Goal: Task Accomplishment & Management: Use online tool/utility

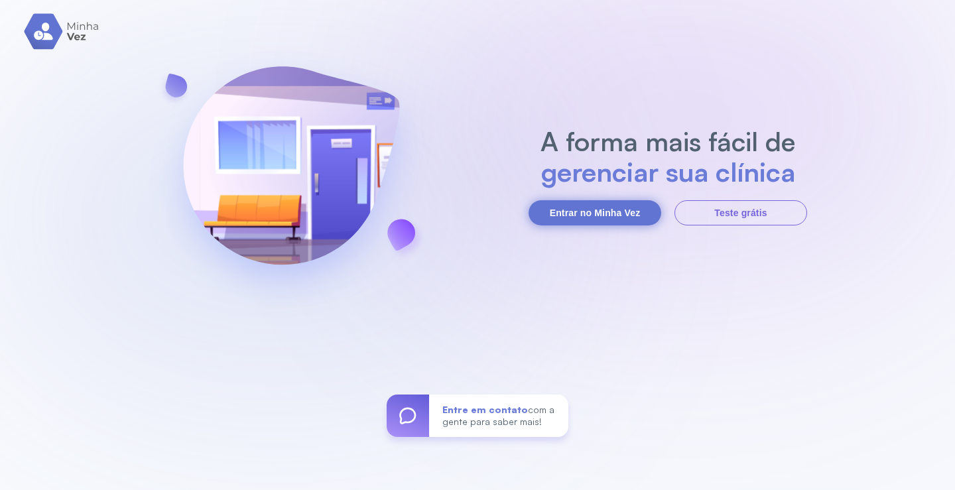
click at [601, 208] on button "Entrar no Minha Vez" at bounding box center [595, 212] width 133 height 25
click at [577, 210] on button "Entrar no Minha Vez" at bounding box center [595, 212] width 133 height 25
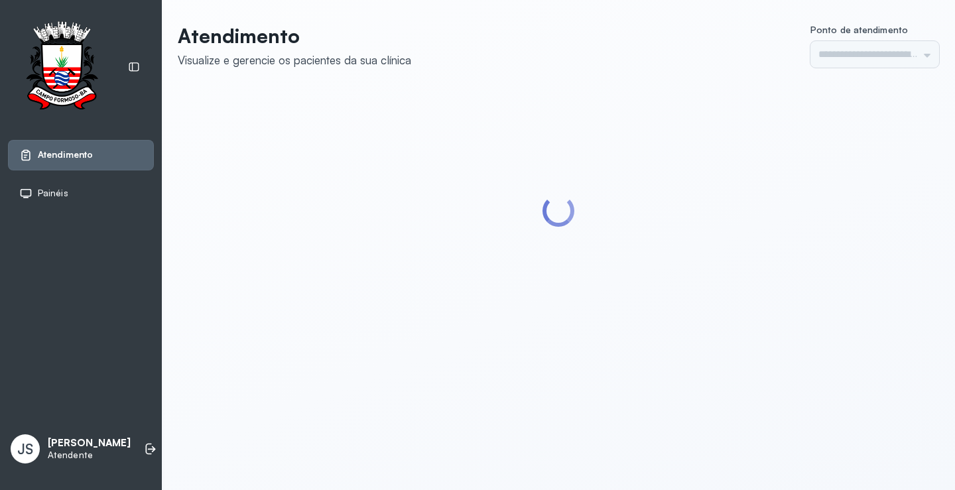
type input "*********"
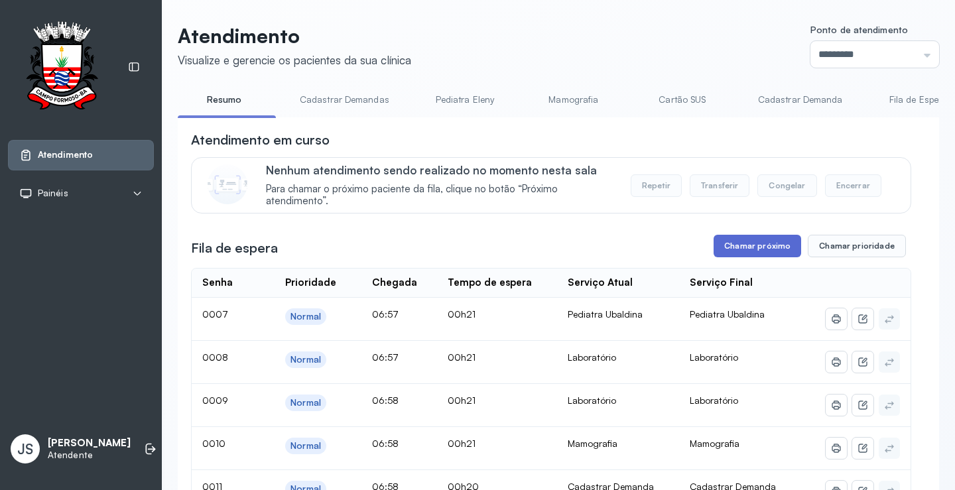
click at [763, 246] on button "Chamar próximo" at bounding box center [758, 246] width 88 height 23
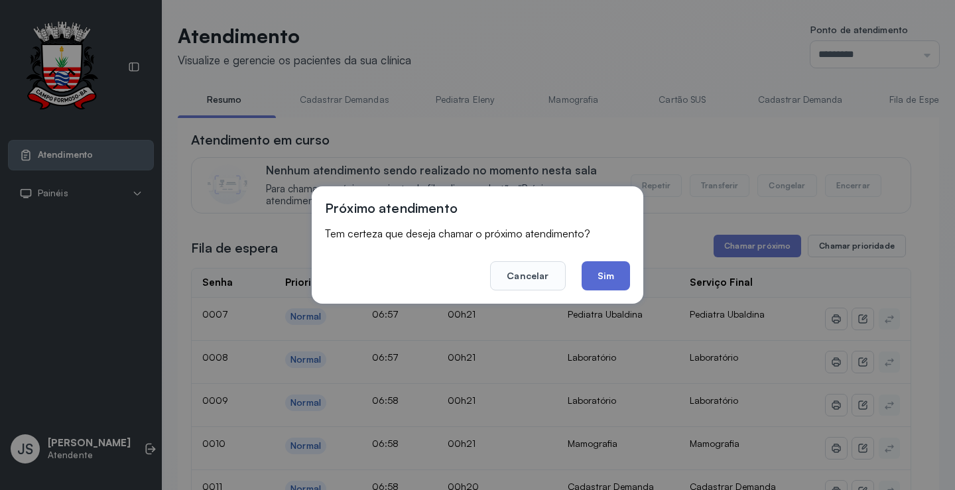
click at [607, 279] on button "Sim" at bounding box center [606, 275] width 48 height 29
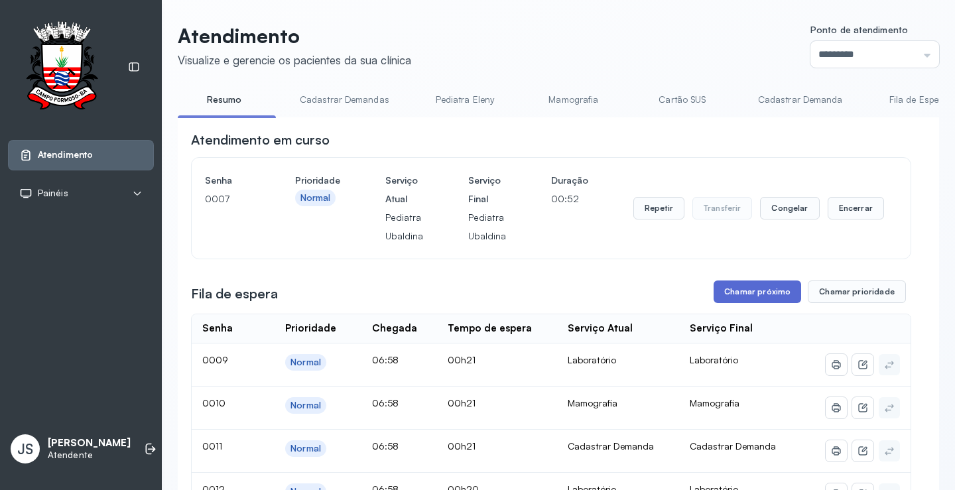
click at [769, 296] on button "Chamar próximo" at bounding box center [758, 292] width 88 height 23
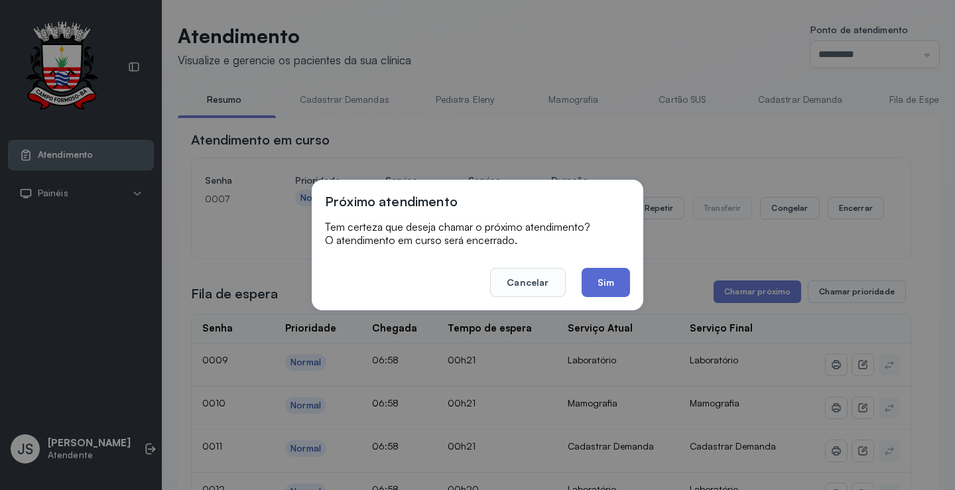
click at [619, 279] on button "Sim" at bounding box center [606, 282] width 48 height 29
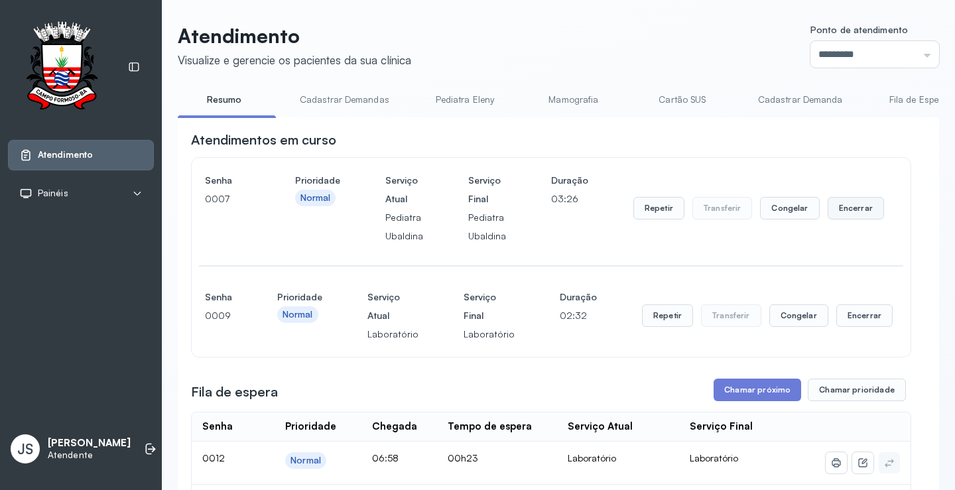
click at [845, 212] on button "Encerrar" at bounding box center [856, 208] width 56 height 23
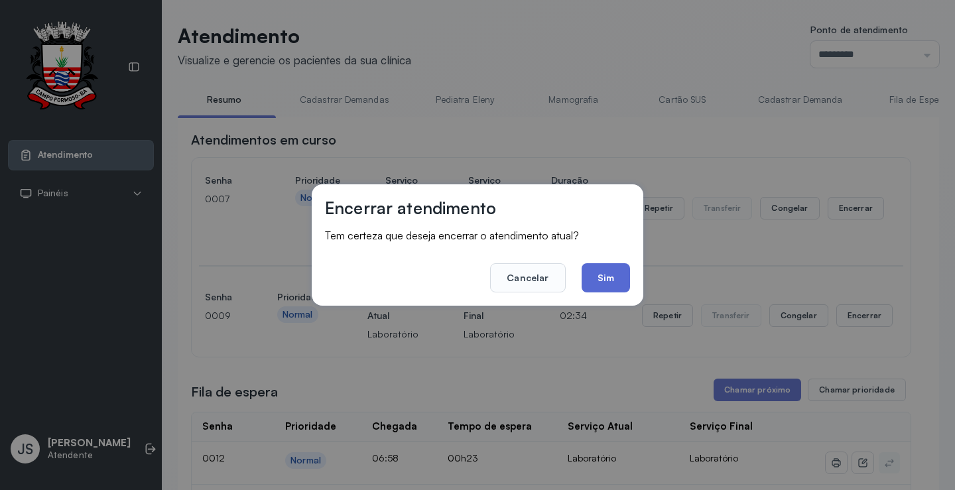
click at [610, 273] on button "Sim" at bounding box center [606, 277] width 48 height 29
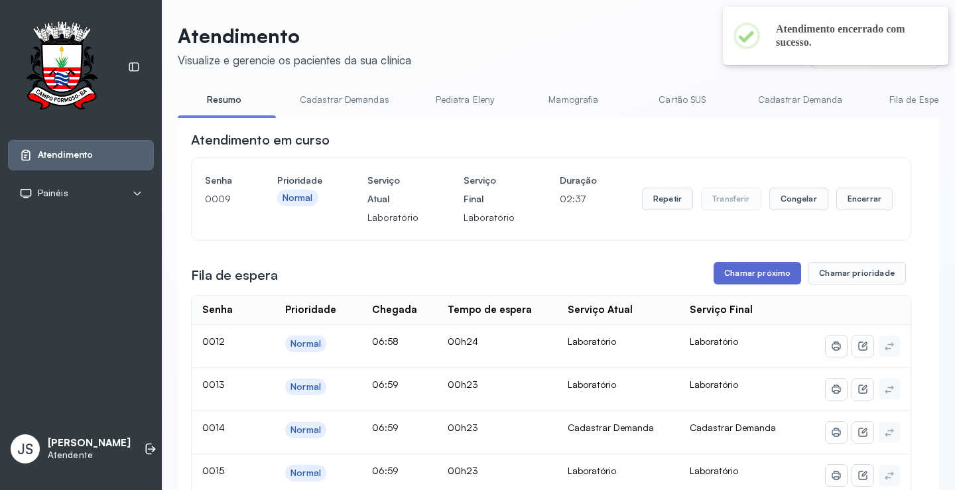
click at [759, 277] on button "Chamar próximo" at bounding box center [758, 273] width 88 height 23
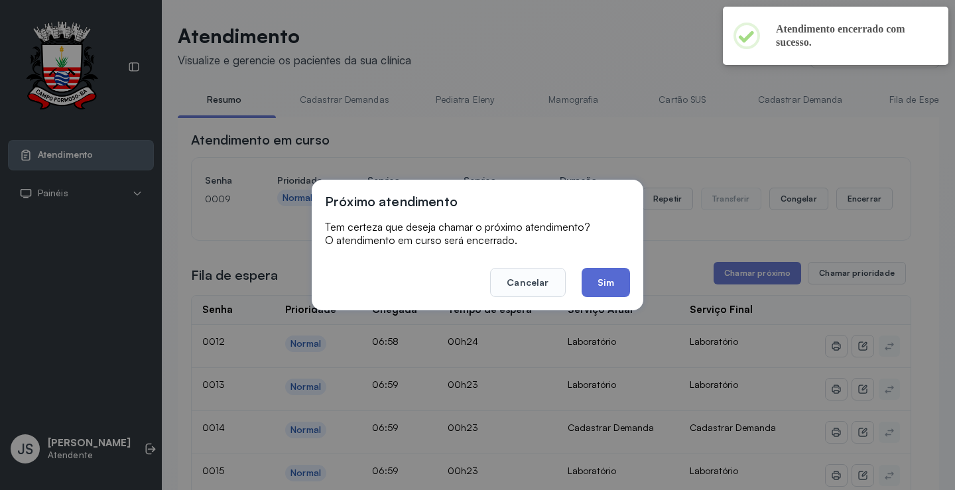
click at [616, 281] on button "Sim" at bounding box center [606, 282] width 48 height 29
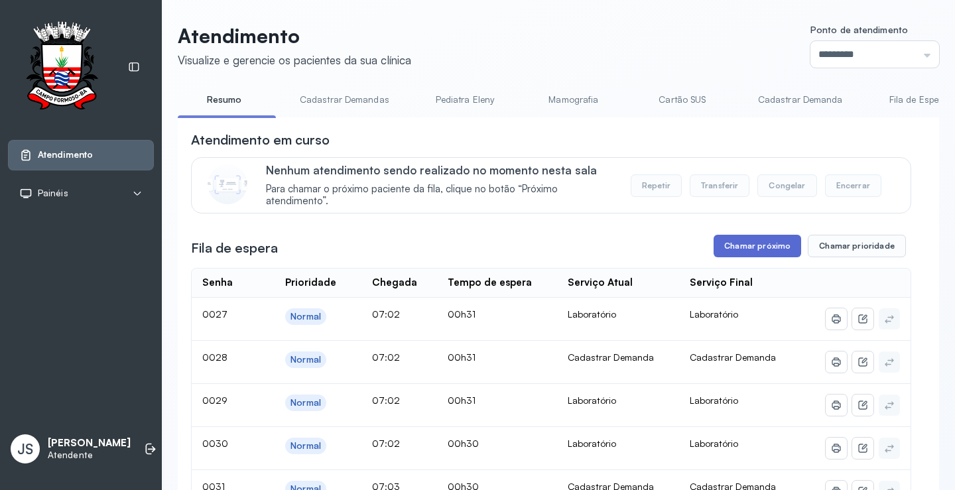
click at [755, 250] on button "Chamar próximo" at bounding box center [758, 246] width 88 height 23
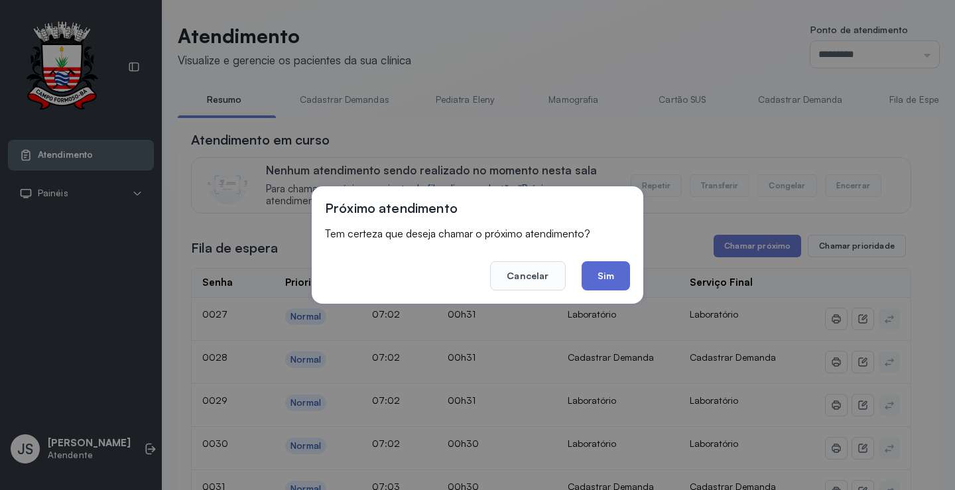
click at [611, 276] on button "Sim" at bounding box center [606, 275] width 48 height 29
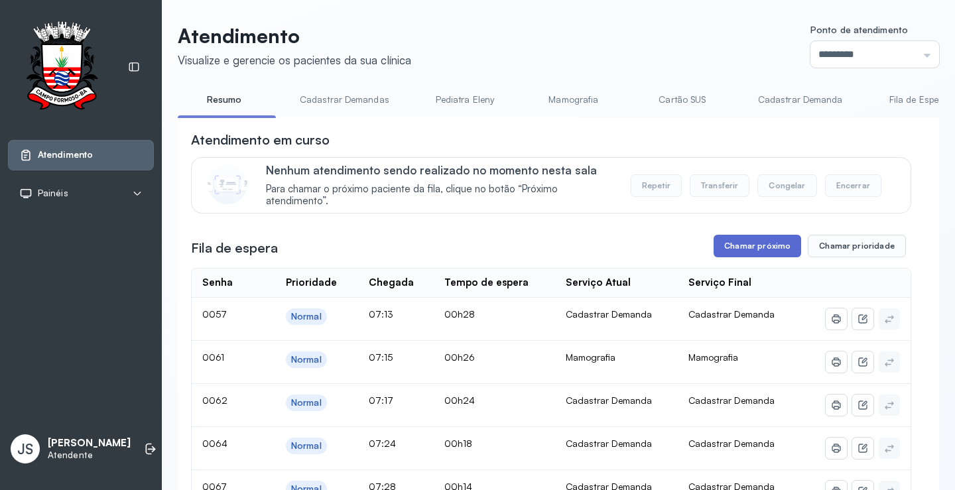
click at [755, 253] on button "Chamar próximo" at bounding box center [758, 246] width 88 height 23
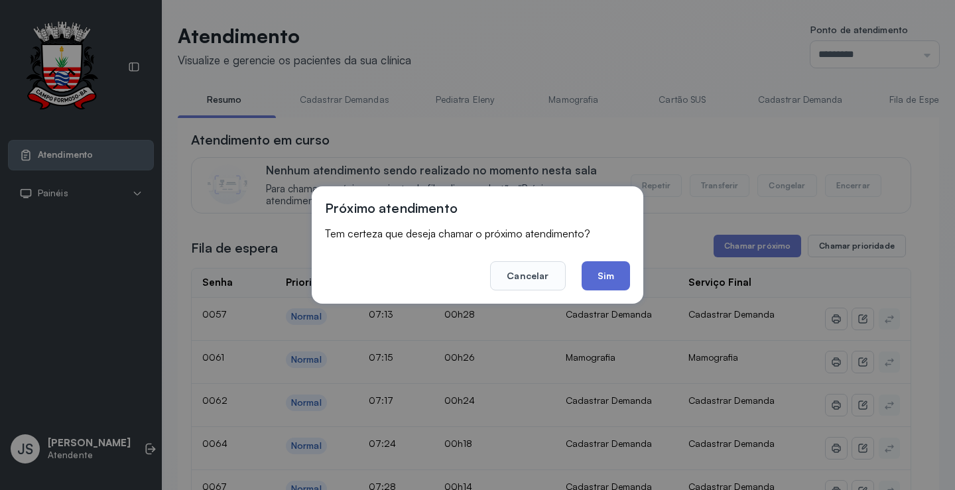
click at [620, 279] on button "Sim" at bounding box center [606, 275] width 48 height 29
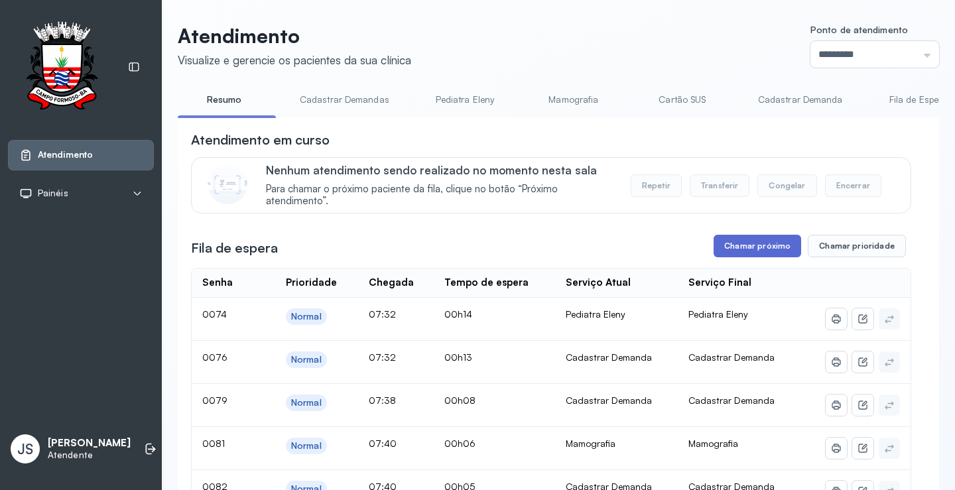
click at [747, 253] on button "Chamar próximo" at bounding box center [758, 246] width 88 height 23
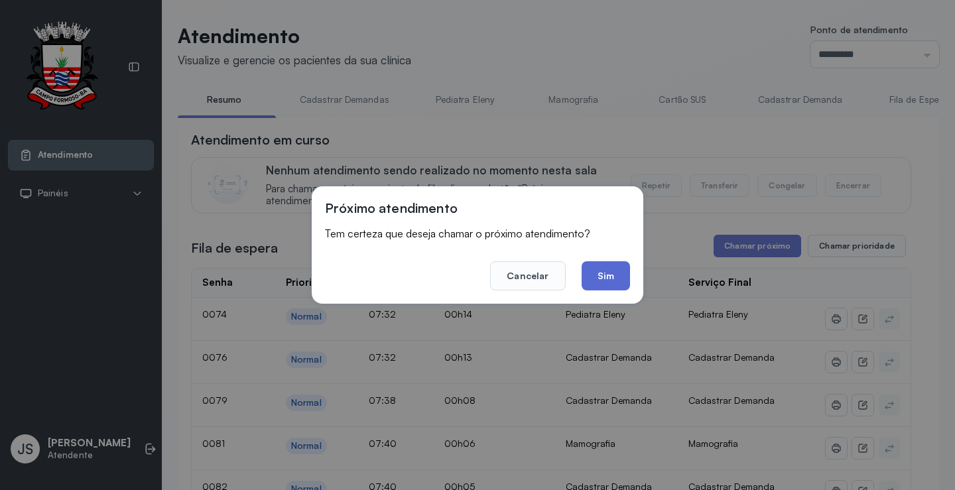
click at [607, 277] on button "Sim" at bounding box center [606, 275] width 48 height 29
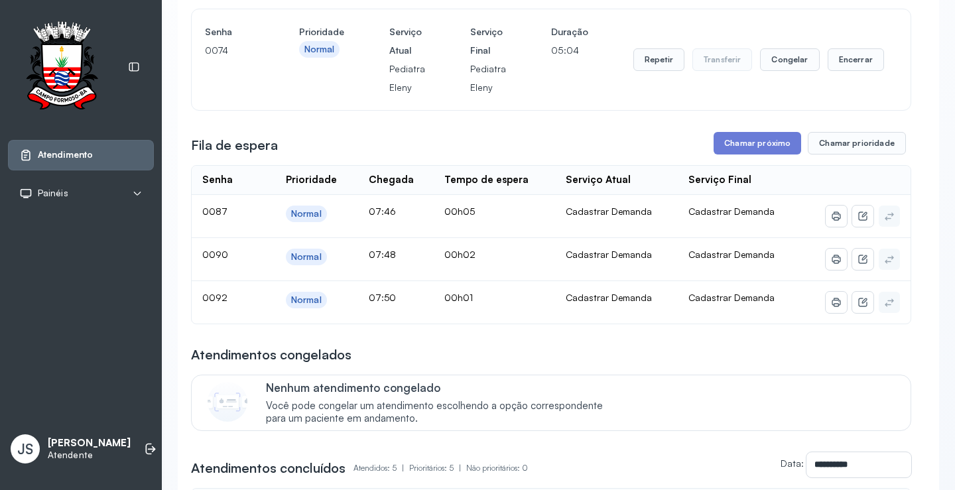
scroll to position [199, 0]
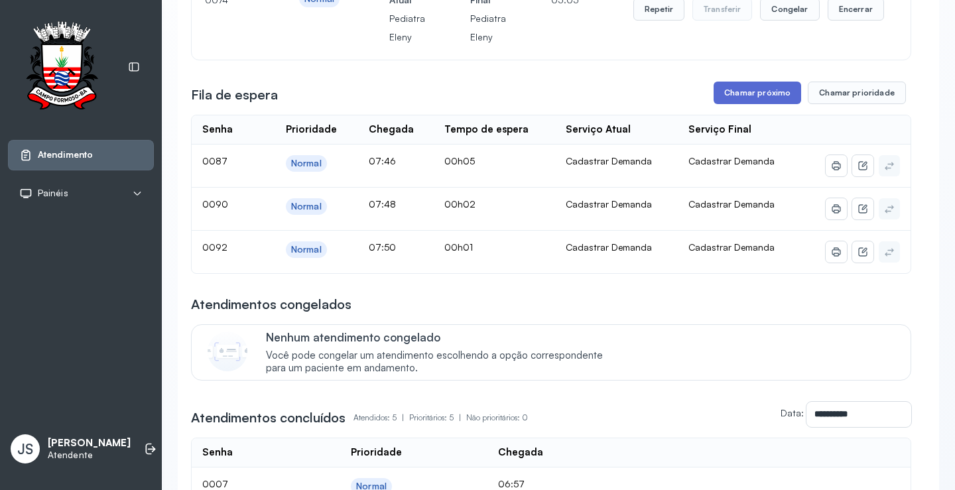
click at [764, 99] on button "Chamar próximo" at bounding box center [758, 93] width 88 height 23
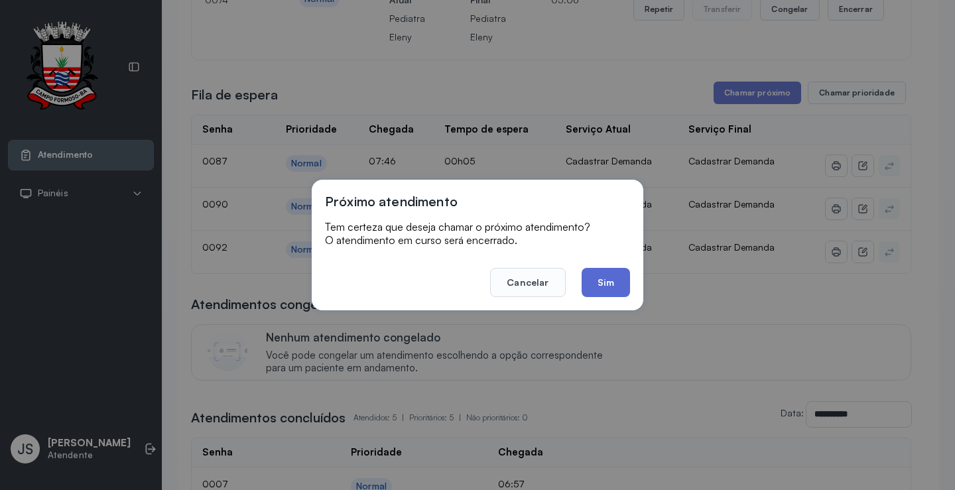
click at [620, 273] on button "Sim" at bounding box center [606, 282] width 48 height 29
click at [620, 273] on div "**********" at bounding box center [551, 315] width 720 height 767
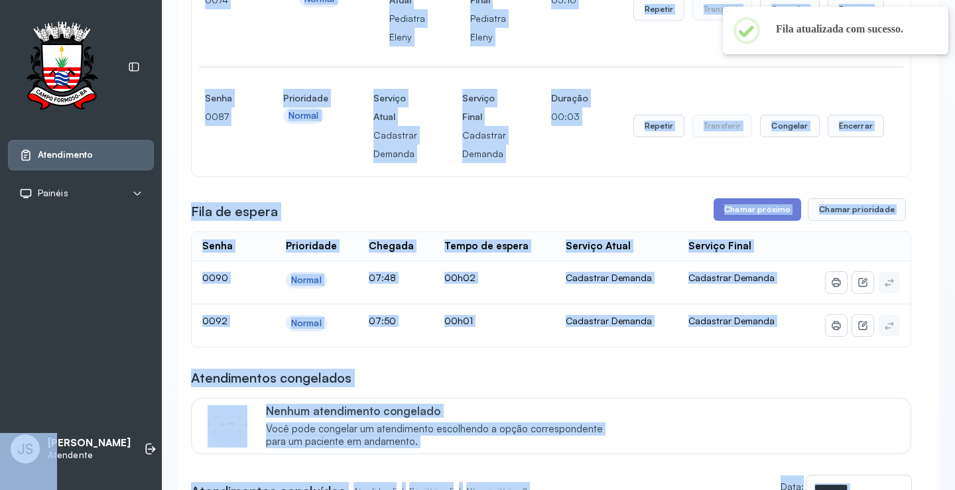
click at [800, 434] on div "Nenhum atendimento congelado Você pode congelar um atendimento escolhendo a opç…" at bounding box center [580, 426] width 629 height 44
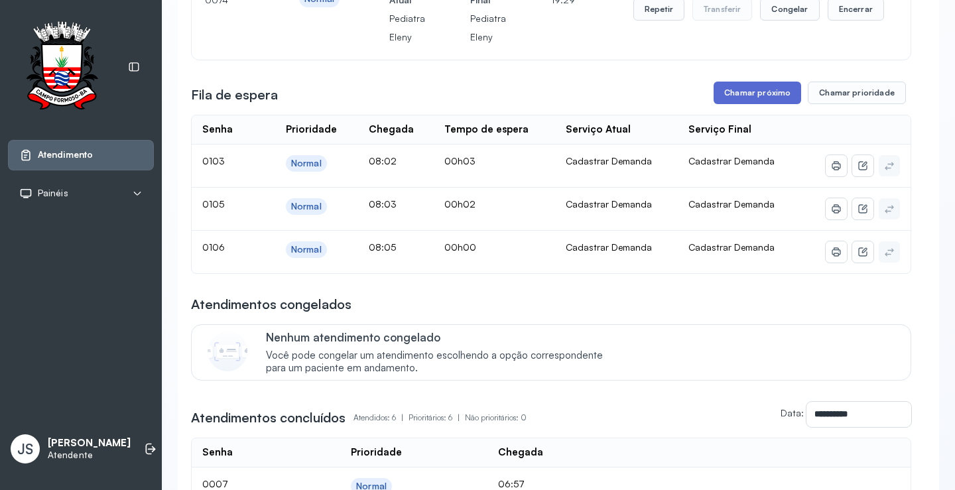
click at [759, 90] on button "Chamar próximo" at bounding box center [758, 93] width 88 height 23
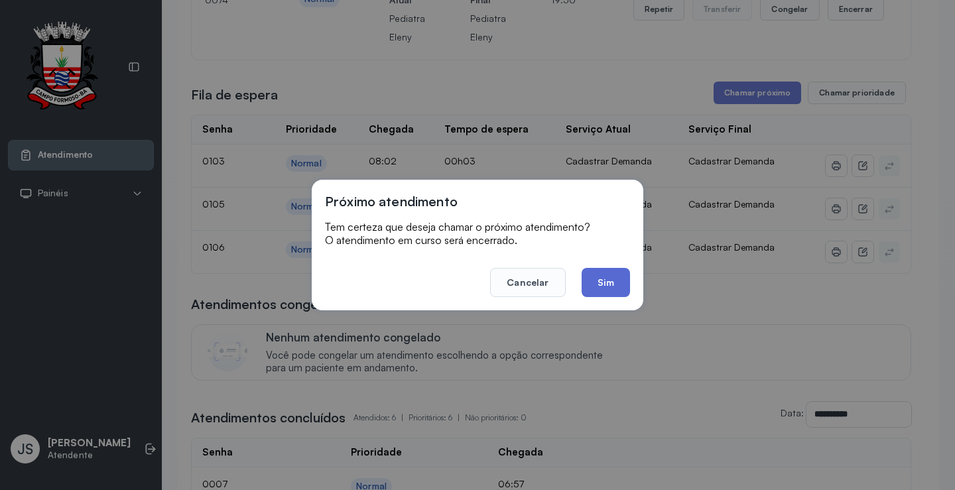
click at [609, 281] on button "Sim" at bounding box center [606, 282] width 48 height 29
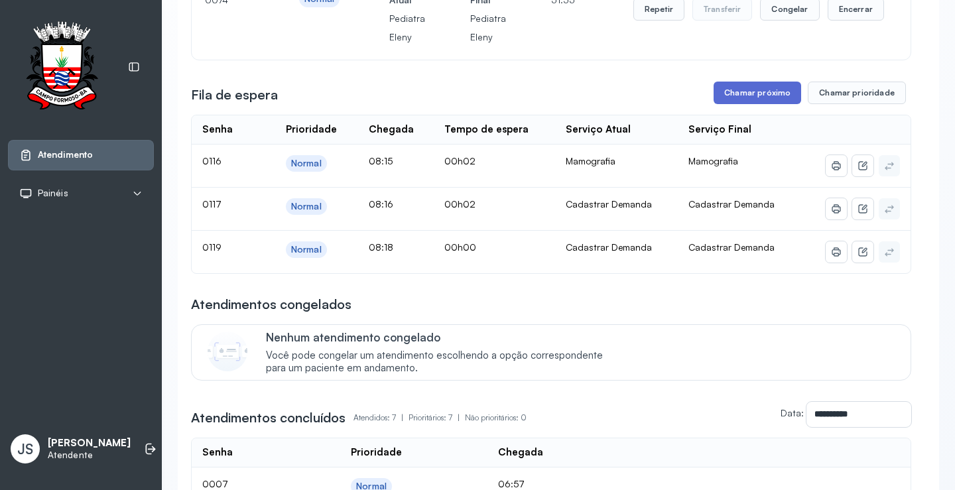
click at [771, 92] on button "Chamar próximo" at bounding box center [758, 93] width 88 height 23
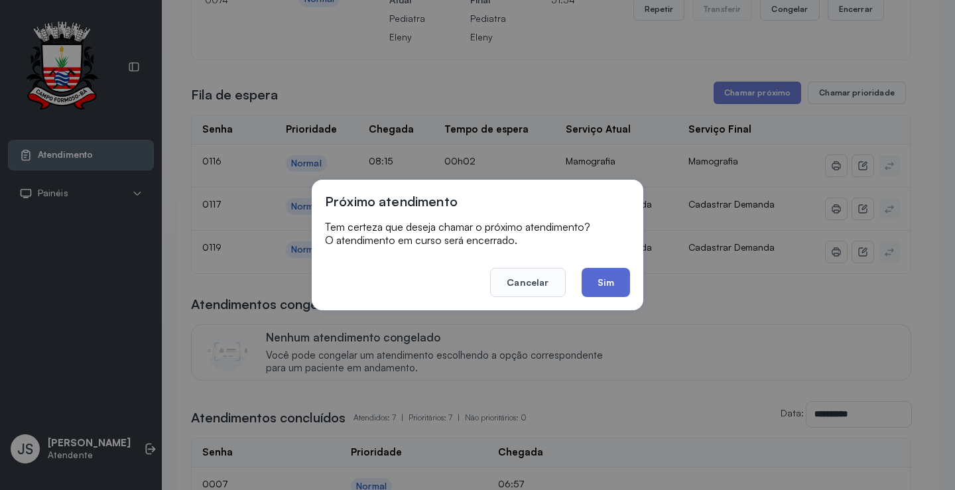
click at [613, 273] on button "Sim" at bounding box center [606, 282] width 48 height 29
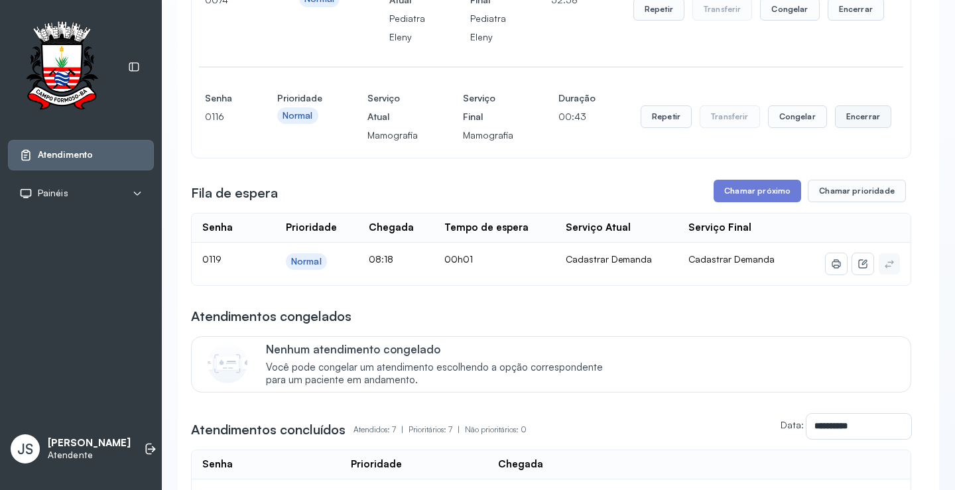
click at [844, 118] on button "Encerrar" at bounding box center [863, 116] width 56 height 23
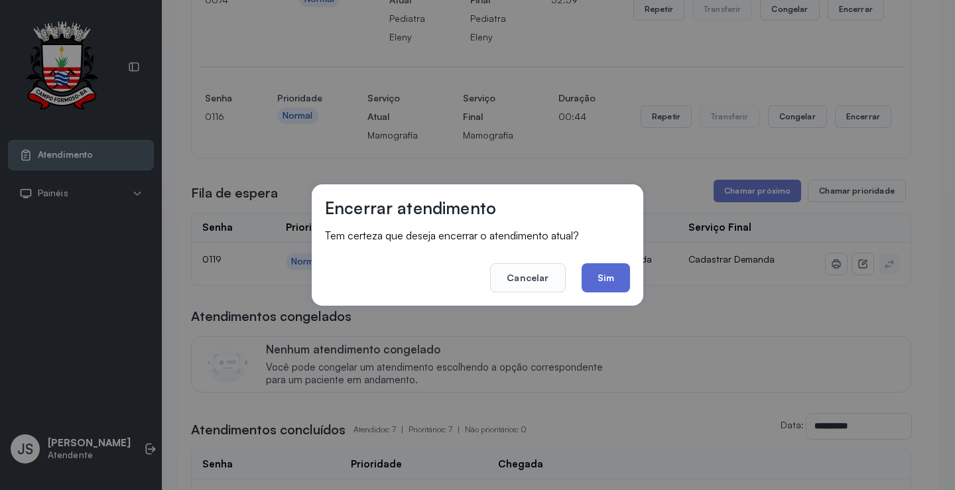
click at [612, 272] on button "Sim" at bounding box center [606, 277] width 48 height 29
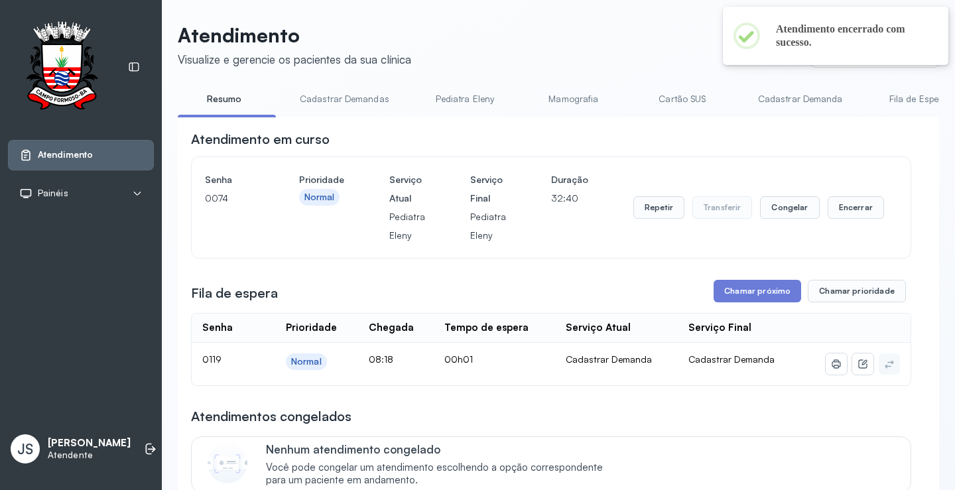
scroll to position [0, 0]
click at [836, 213] on button "Encerrar" at bounding box center [856, 208] width 56 height 23
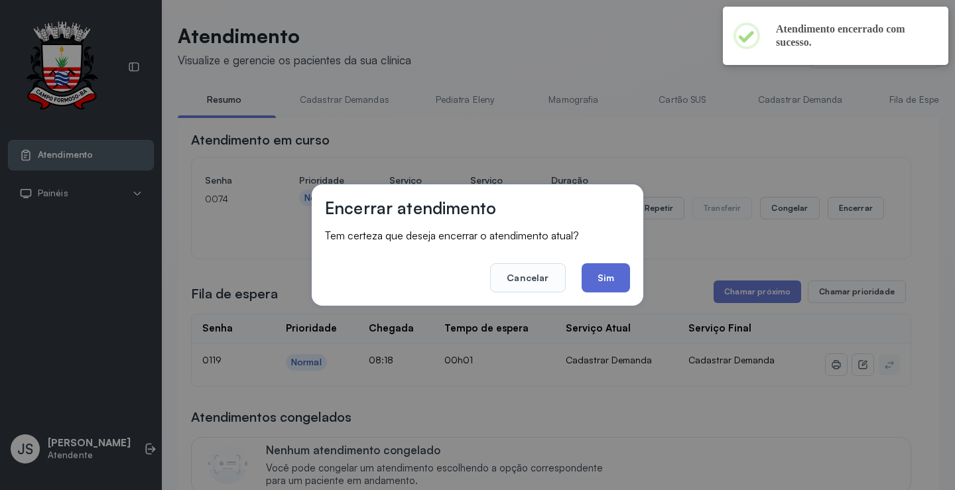
click at [629, 274] on button "Sim" at bounding box center [606, 277] width 48 height 29
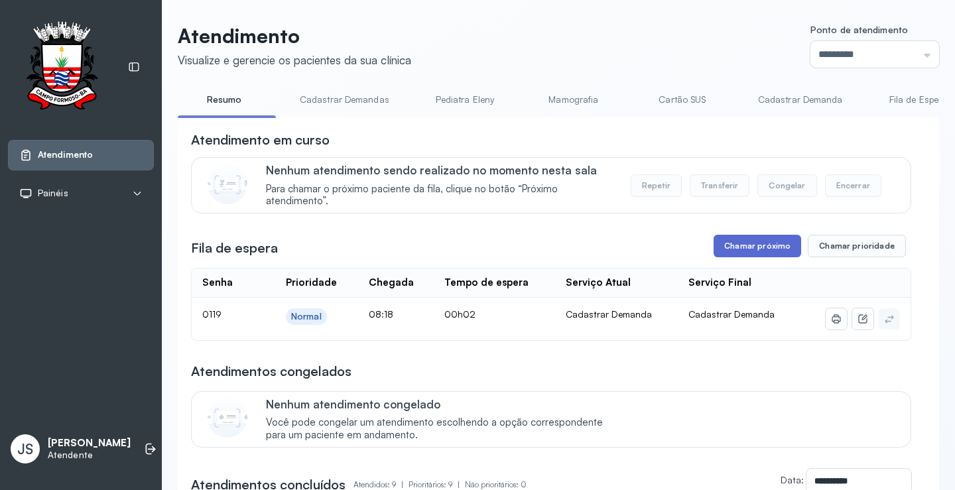
click at [745, 250] on button "Chamar próximo" at bounding box center [758, 246] width 88 height 23
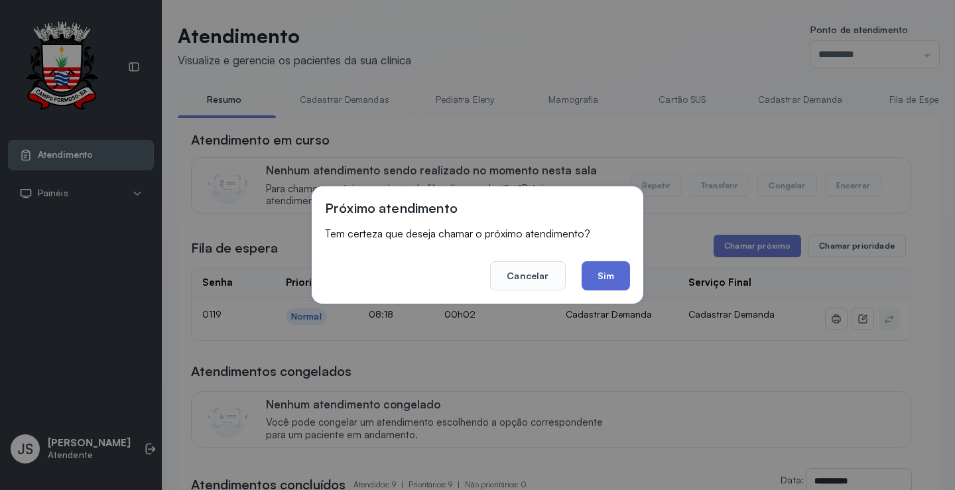
click at [601, 275] on button "Sim" at bounding box center [606, 275] width 48 height 29
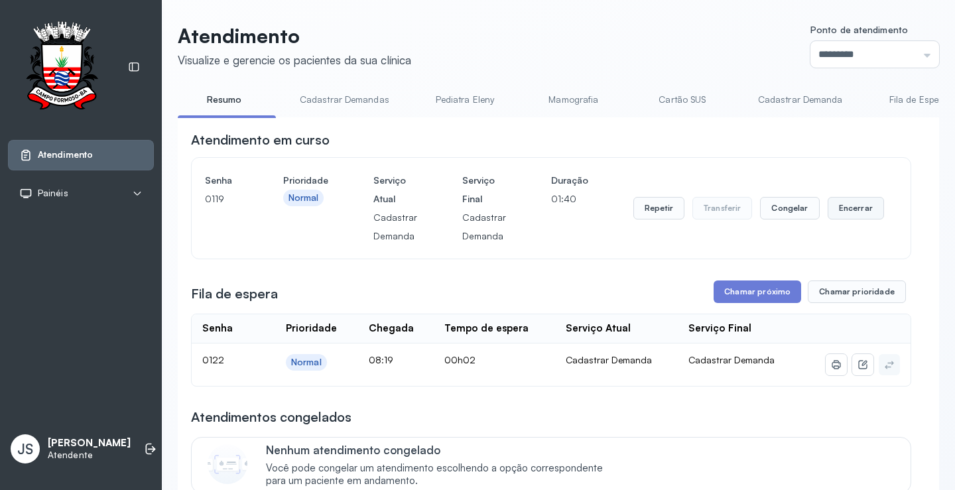
click at [848, 214] on button "Encerrar" at bounding box center [856, 208] width 56 height 23
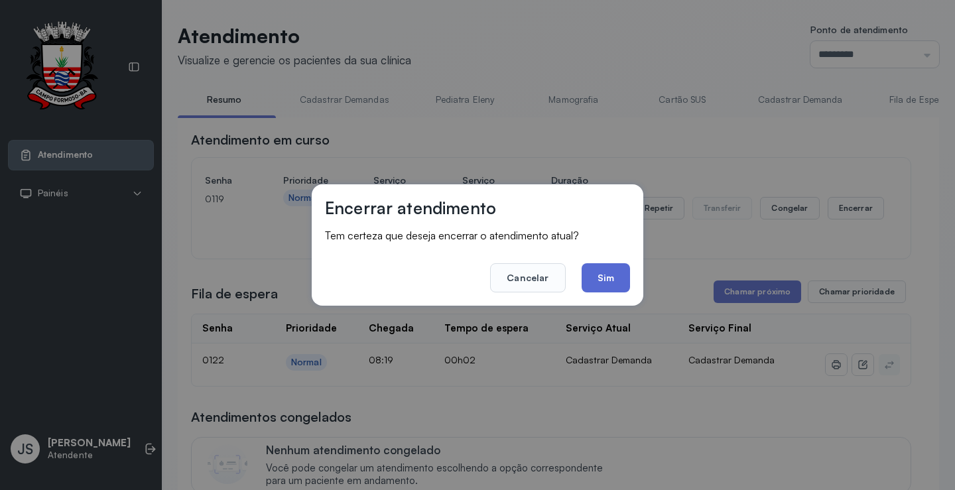
click at [600, 277] on button "Sim" at bounding box center [606, 277] width 48 height 29
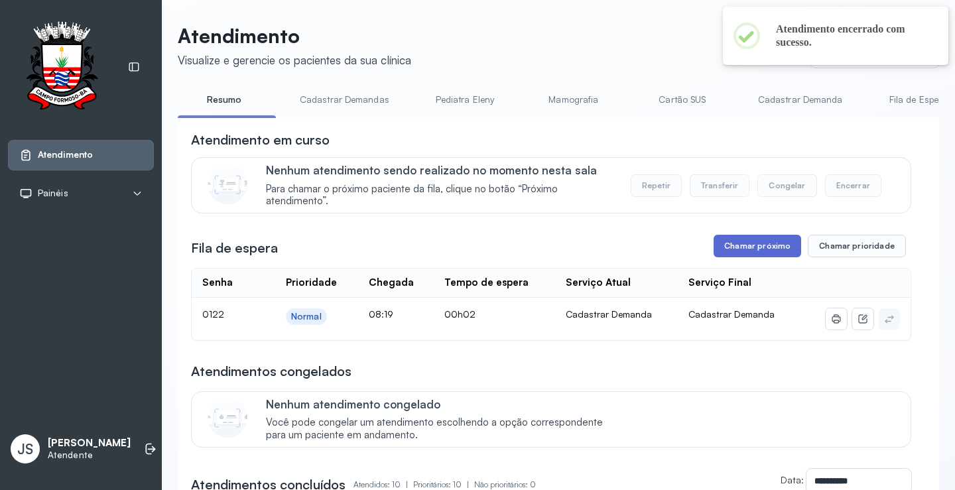
click at [782, 252] on button "Chamar próximo" at bounding box center [758, 246] width 88 height 23
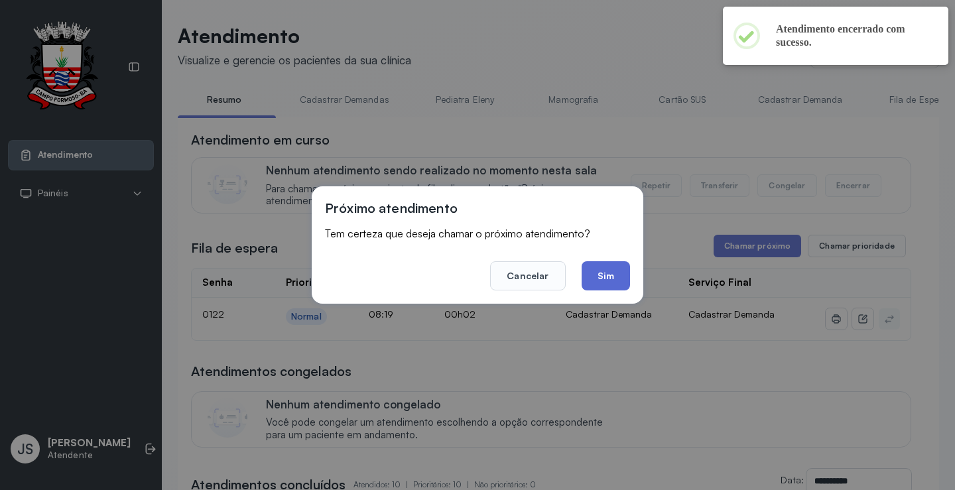
click at [617, 279] on button "Sim" at bounding box center [606, 275] width 48 height 29
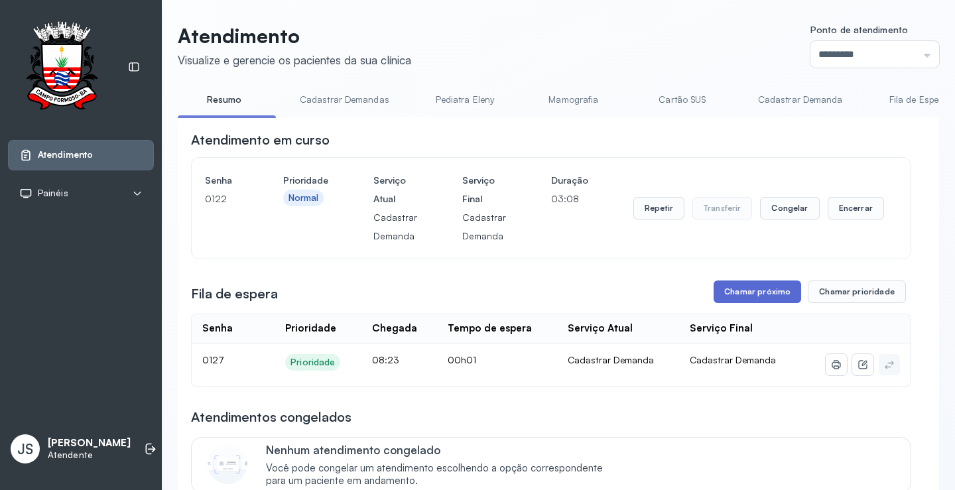
click at [751, 291] on button "Chamar próximo" at bounding box center [758, 292] width 88 height 23
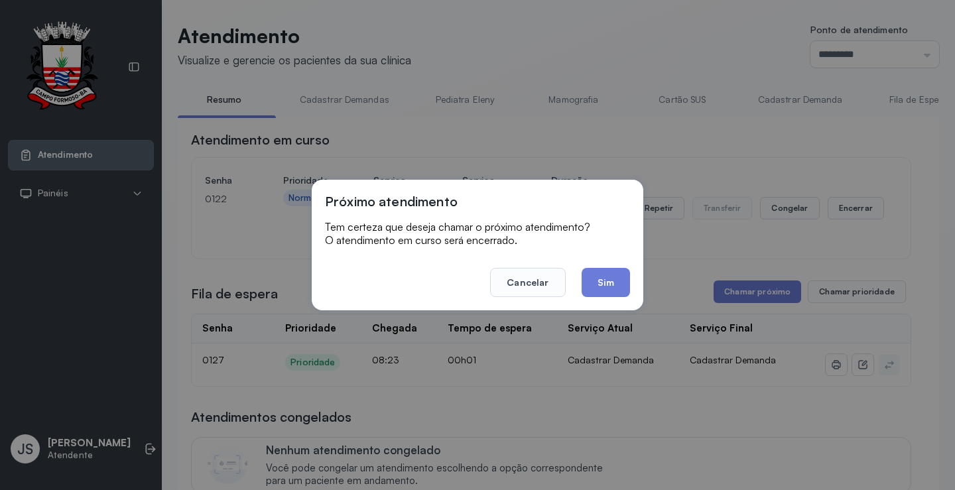
click at [710, 240] on div "Próximo atendimento Tem certeza que deseja chamar o próximo atendimento? O aten…" at bounding box center [477, 245] width 955 height 490
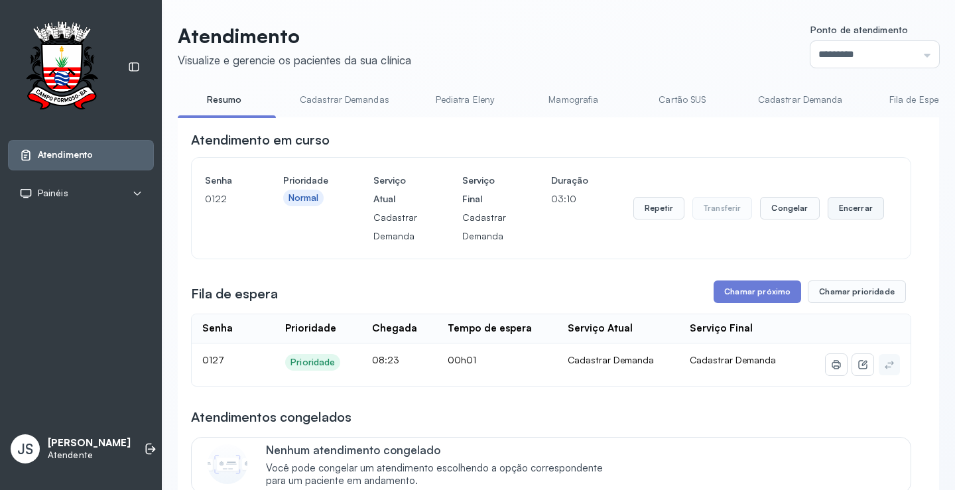
click at [848, 210] on button "Encerrar" at bounding box center [856, 208] width 56 height 23
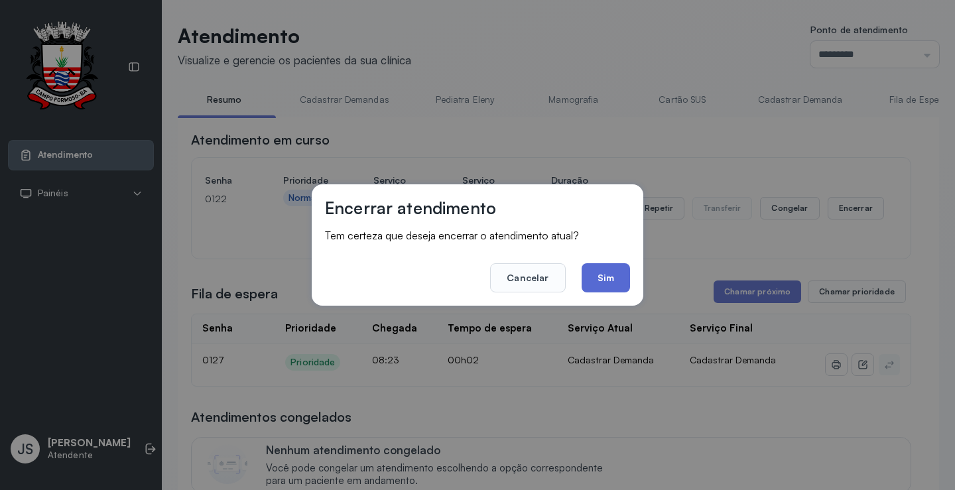
click at [612, 280] on button "Sim" at bounding box center [606, 277] width 48 height 29
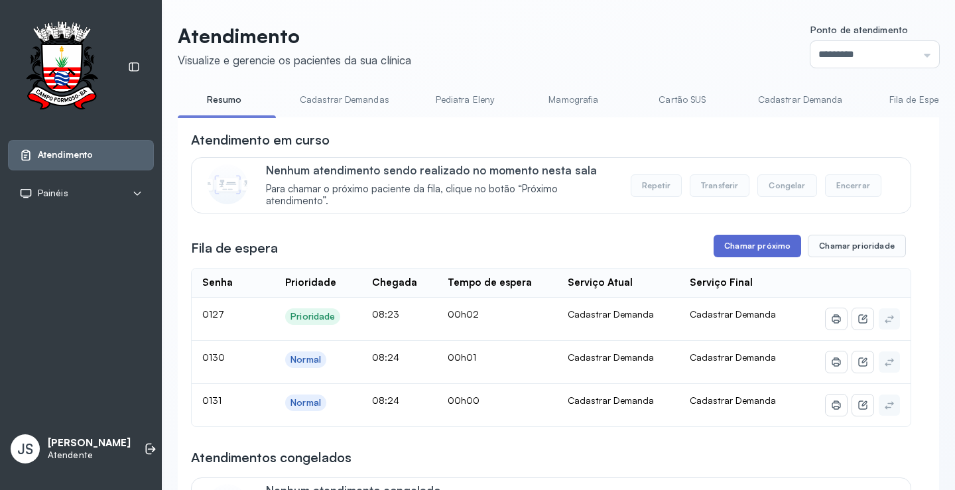
click at [753, 249] on button "Chamar próximo" at bounding box center [758, 246] width 88 height 23
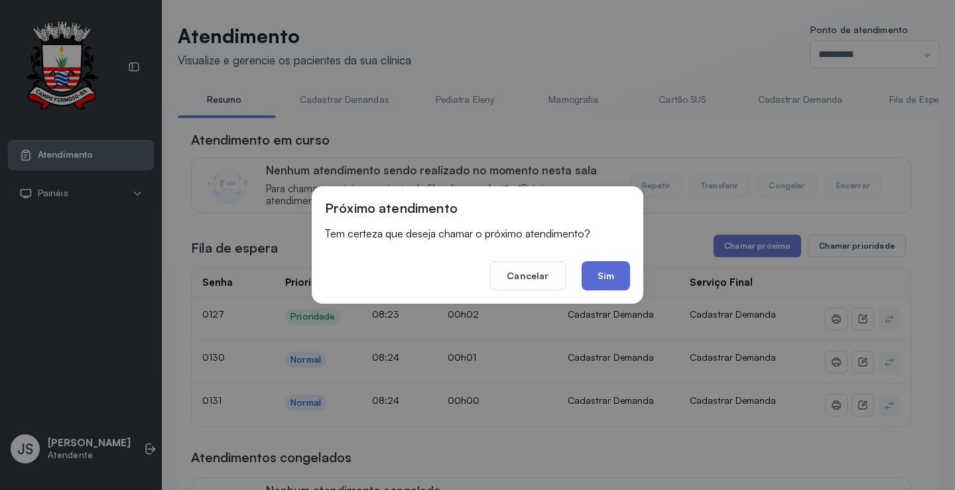
click at [612, 275] on button "Sim" at bounding box center [606, 275] width 48 height 29
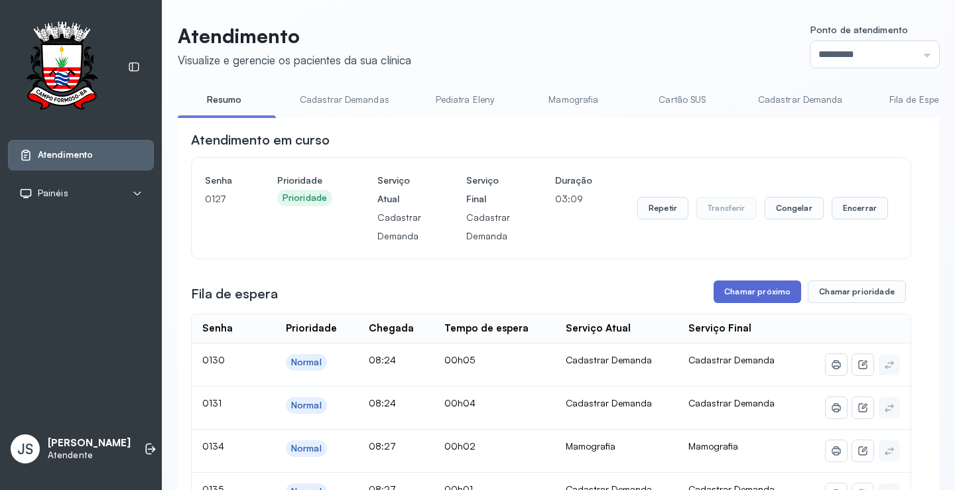
click at [762, 294] on button "Chamar próximo" at bounding box center [758, 292] width 88 height 23
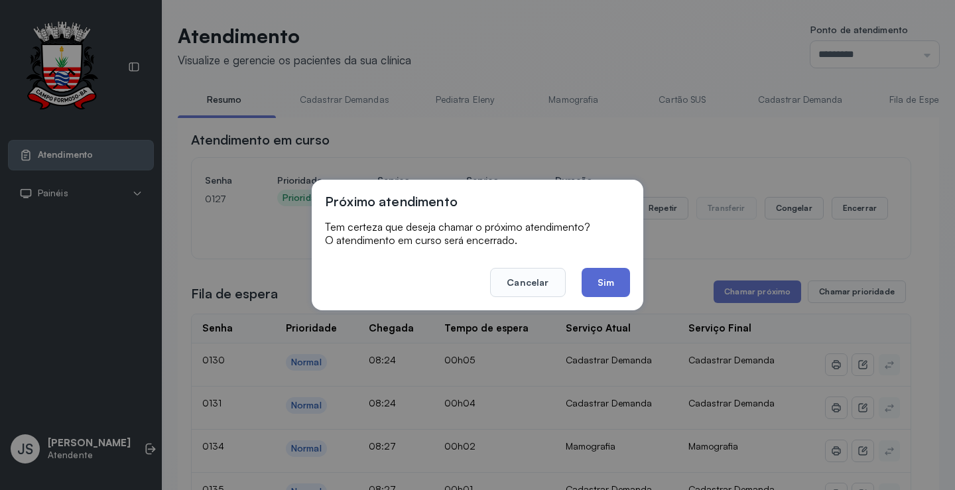
click at [626, 280] on button "Sim" at bounding box center [606, 282] width 48 height 29
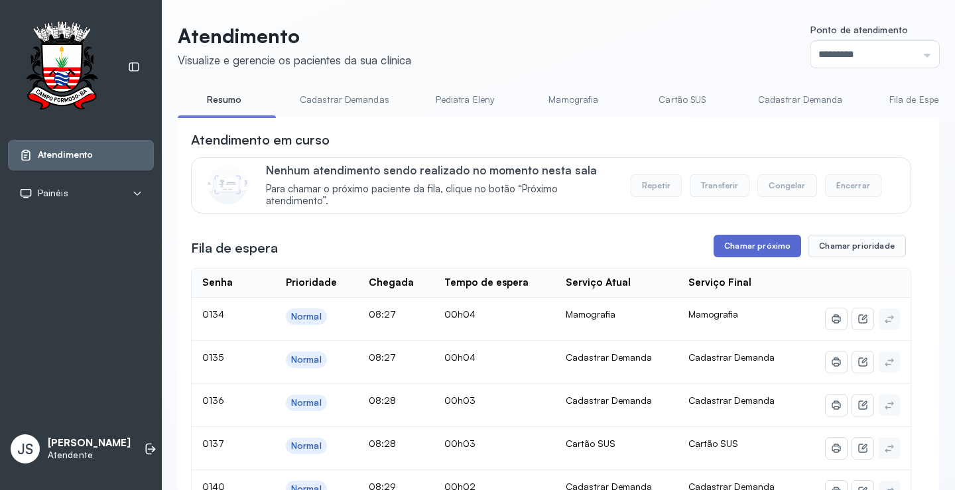
click at [755, 249] on button "Chamar próximo" at bounding box center [758, 246] width 88 height 23
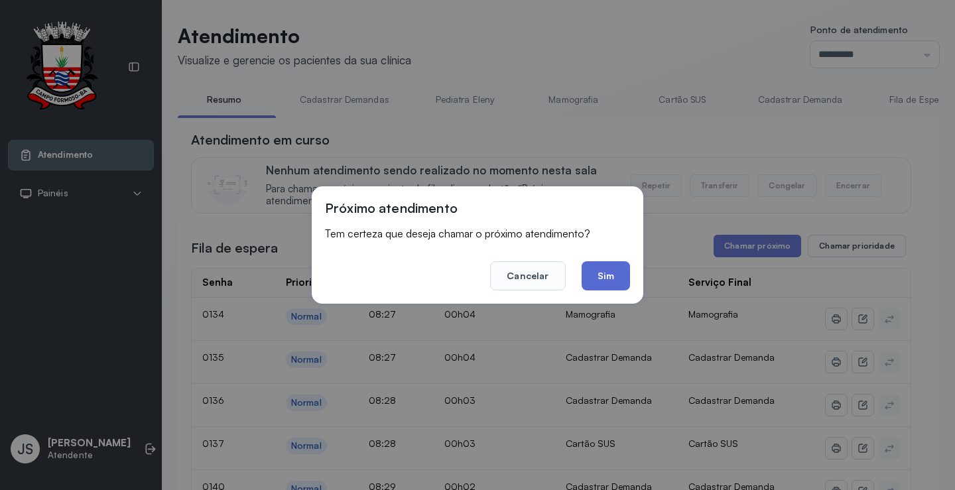
click at [610, 271] on button "Sim" at bounding box center [606, 275] width 48 height 29
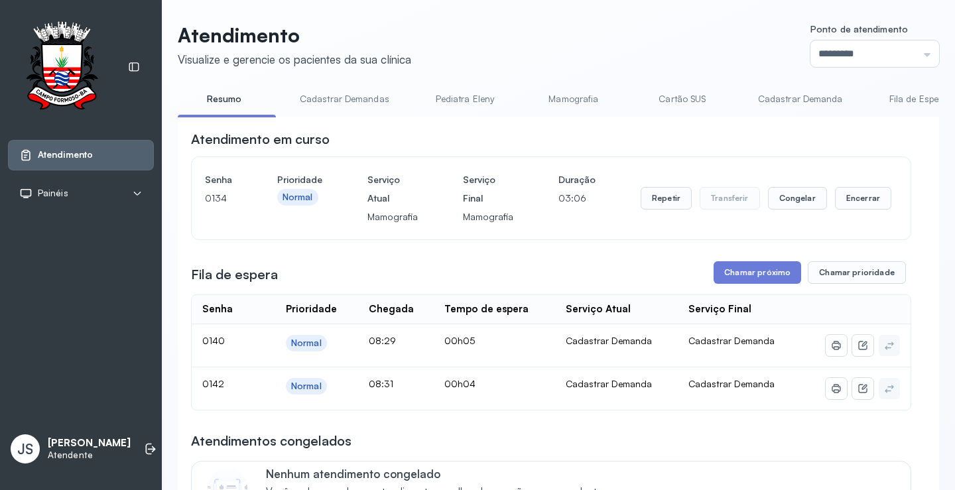
scroll to position [199, 0]
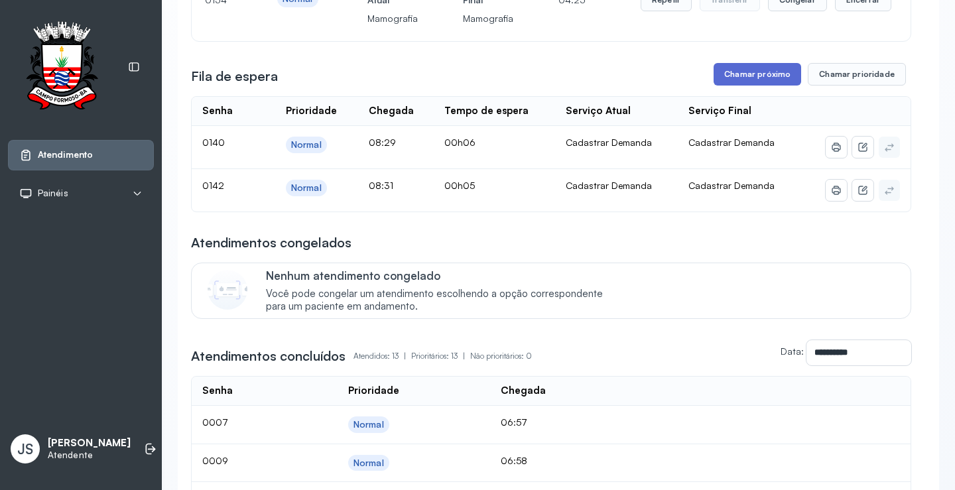
click at [751, 76] on button "Chamar próximo" at bounding box center [758, 74] width 88 height 23
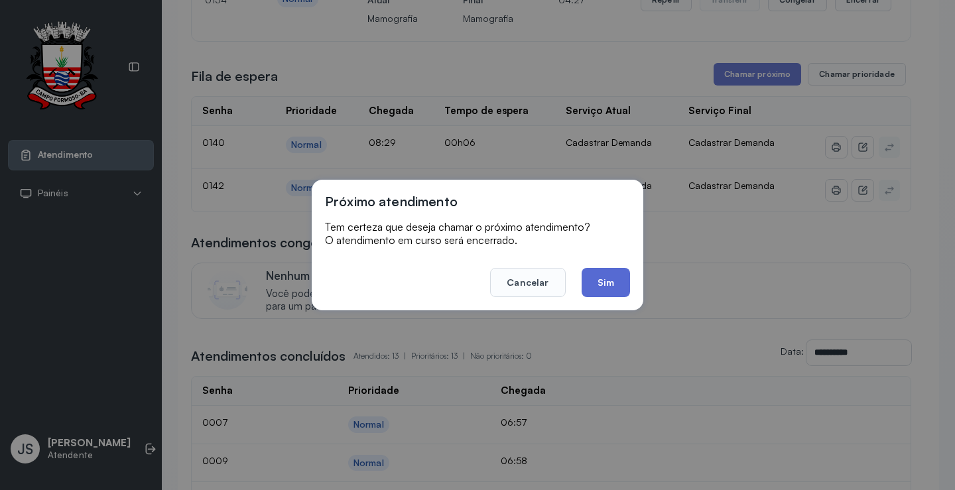
click at [602, 281] on button "Sim" at bounding box center [606, 282] width 48 height 29
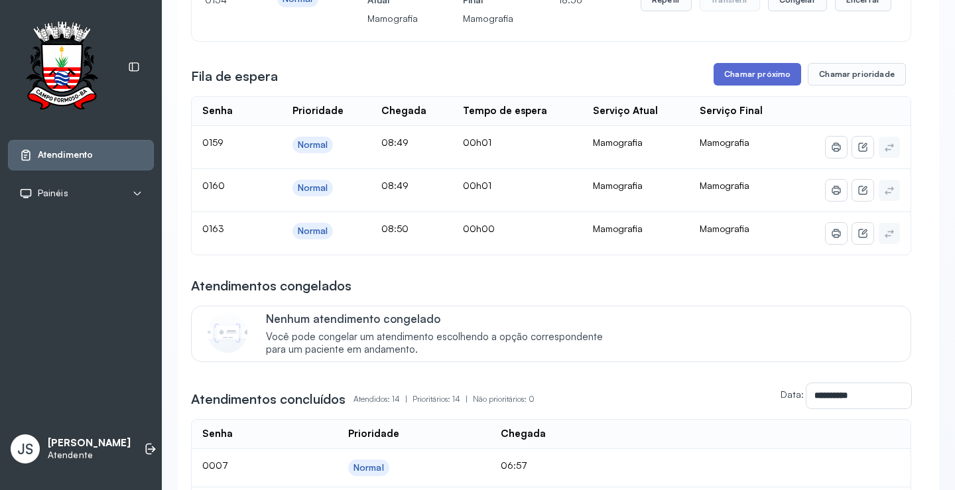
click at [777, 81] on button "Chamar próximo" at bounding box center [758, 74] width 88 height 23
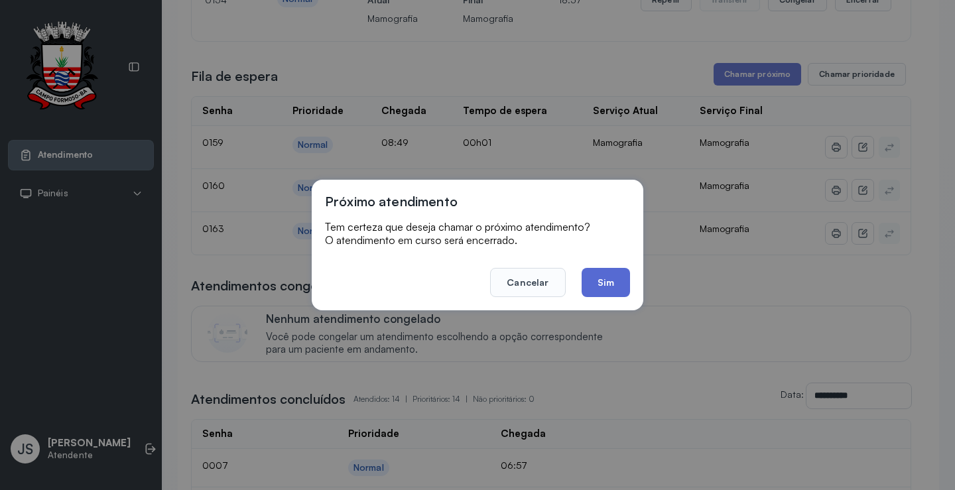
click at [608, 277] on button "Sim" at bounding box center [606, 282] width 48 height 29
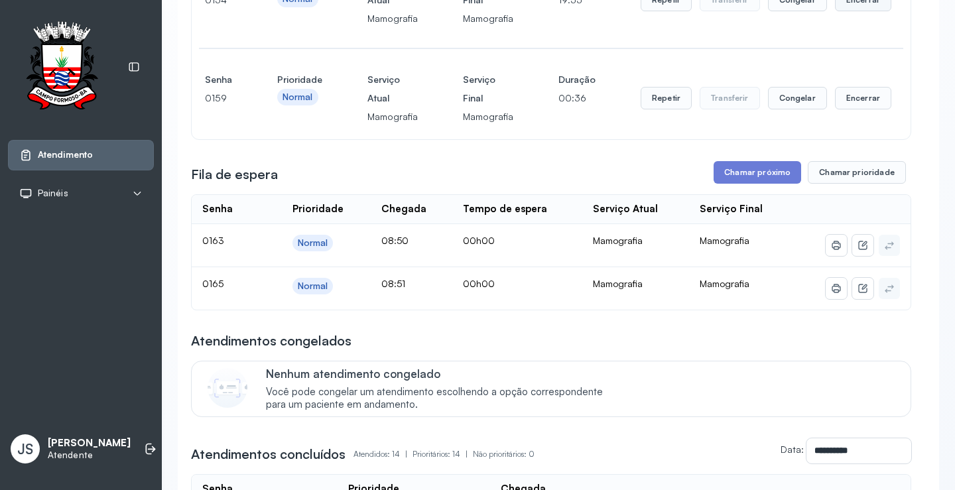
click at [864, 7] on button "Encerrar" at bounding box center [863, 0] width 56 height 23
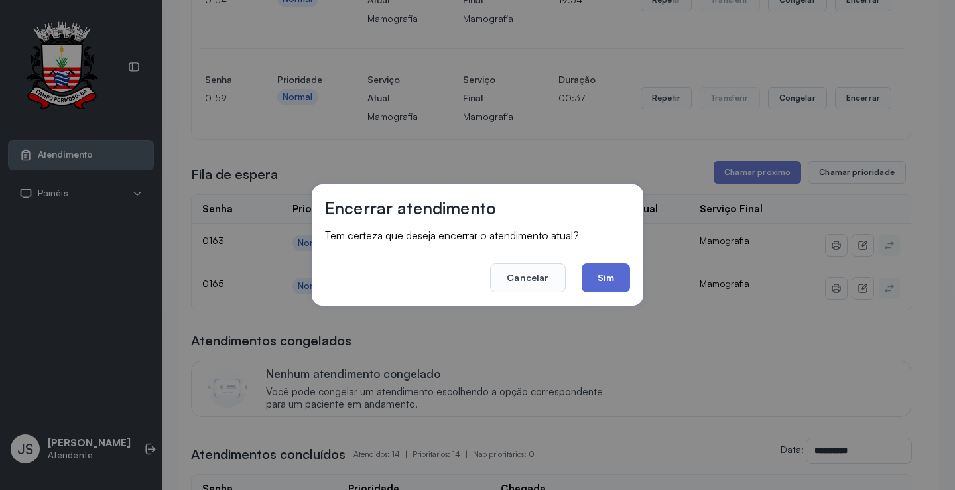
click at [615, 272] on button "Sim" at bounding box center [606, 277] width 48 height 29
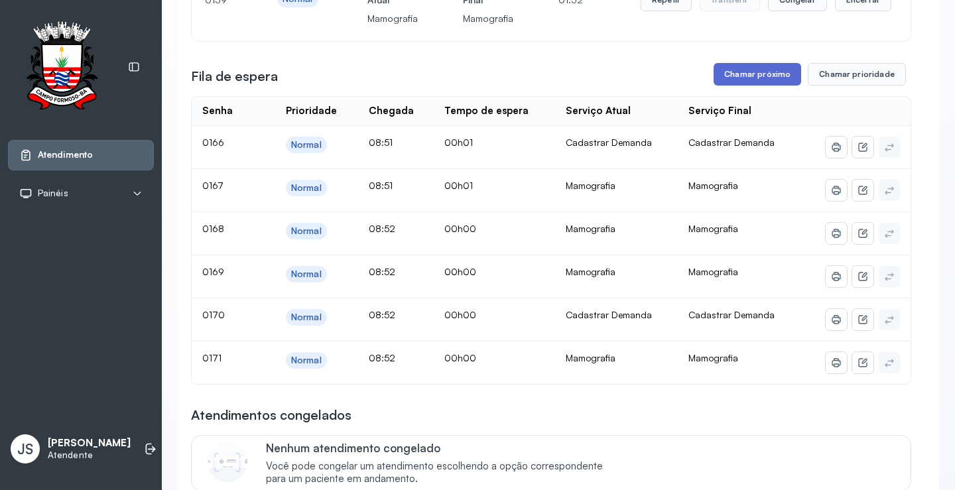
click at [770, 75] on button "Chamar próximo" at bounding box center [758, 74] width 88 height 23
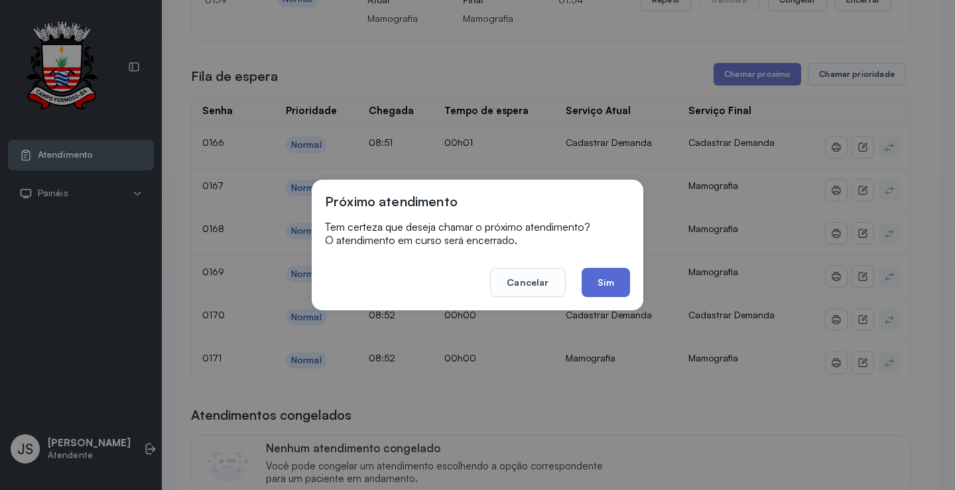
click at [617, 281] on button "Sim" at bounding box center [606, 282] width 48 height 29
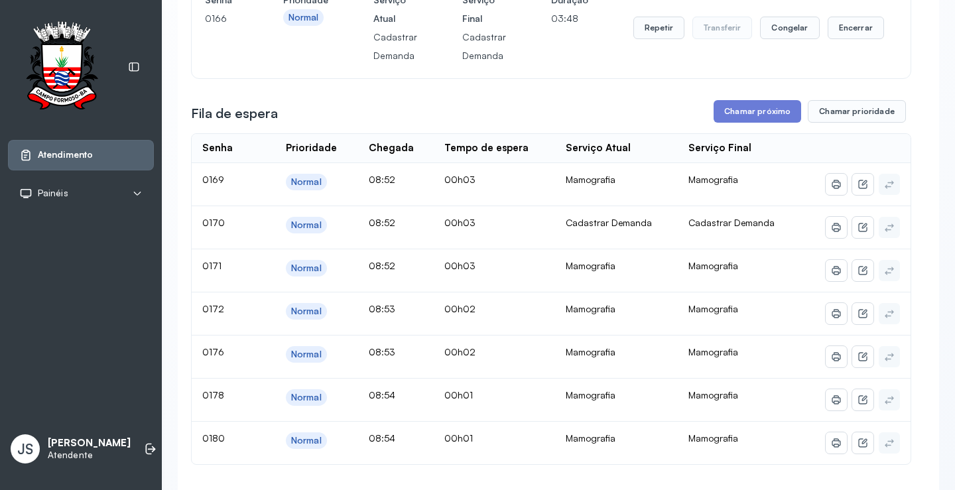
scroll to position [265, 0]
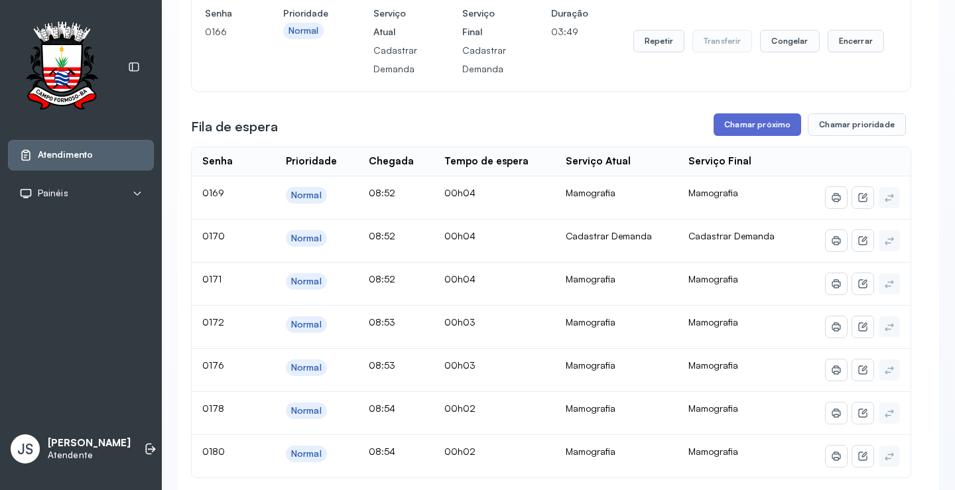
click at [769, 131] on button "Chamar próximo" at bounding box center [758, 124] width 88 height 23
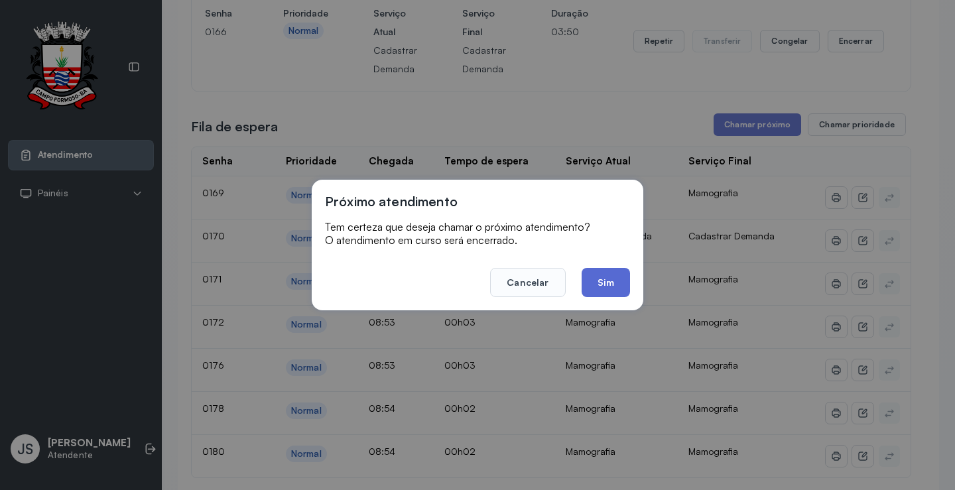
click at [609, 285] on button "Sim" at bounding box center [606, 282] width 48 height 29
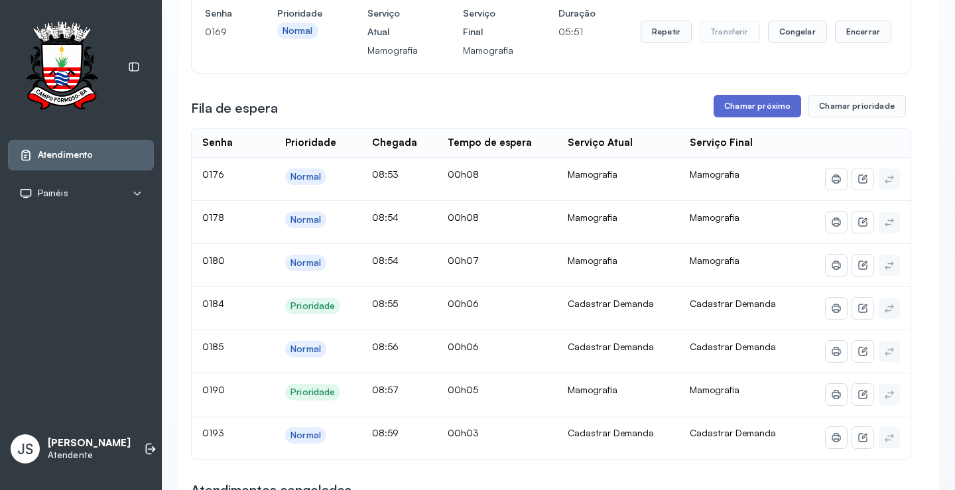
click at [767, 106] on button "Chamar próximo" at bounding box center [758, 106] width 88 height 23
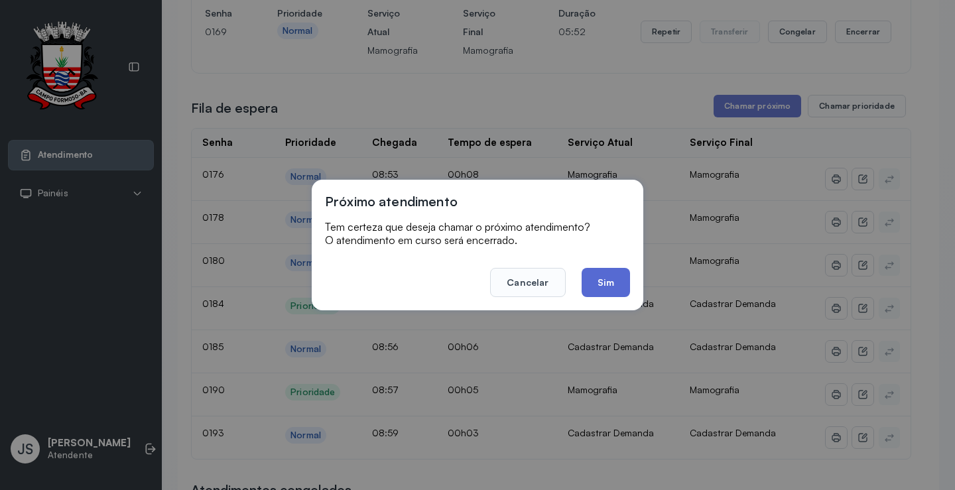
click at [609, 278] on button "Sim" at bounding box center [606, 282] width 48 height 29
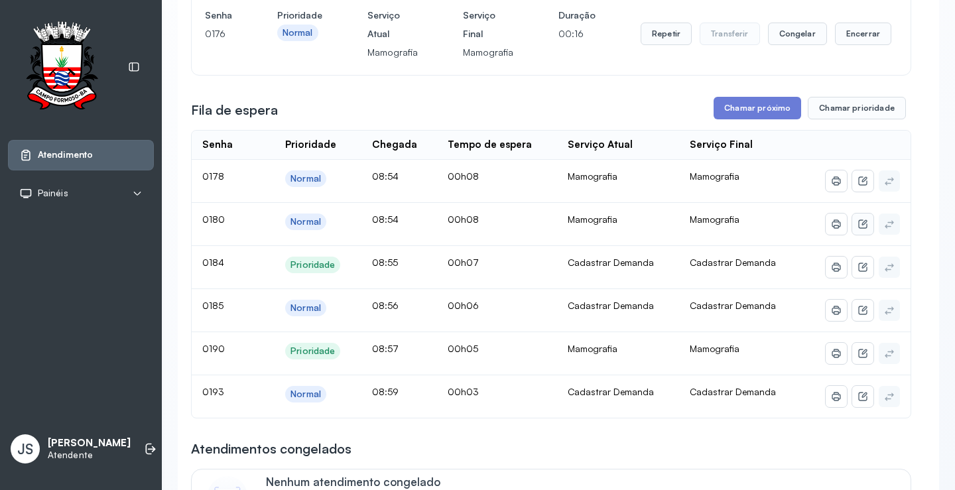
scroll to position [332, 0]
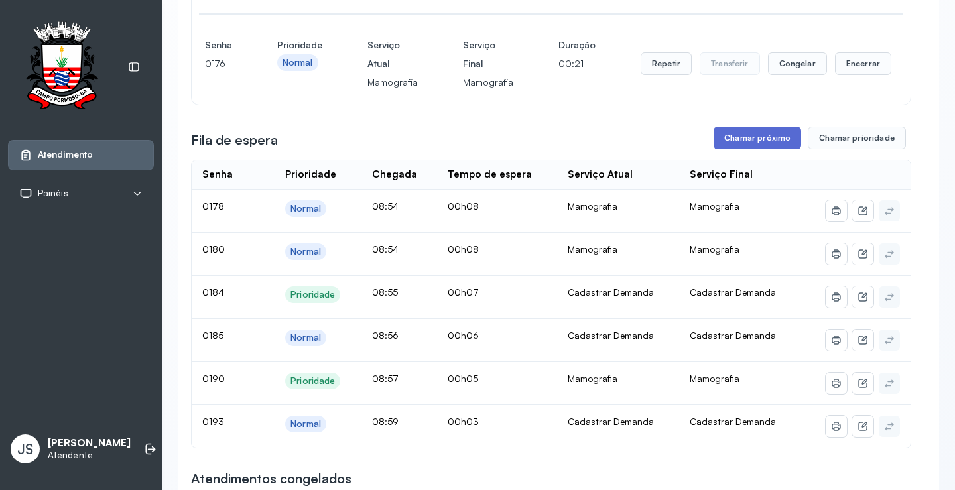
click at [763, 137] on button "Chamar próximo" at bounding box center [758, 138] width 88 height 23
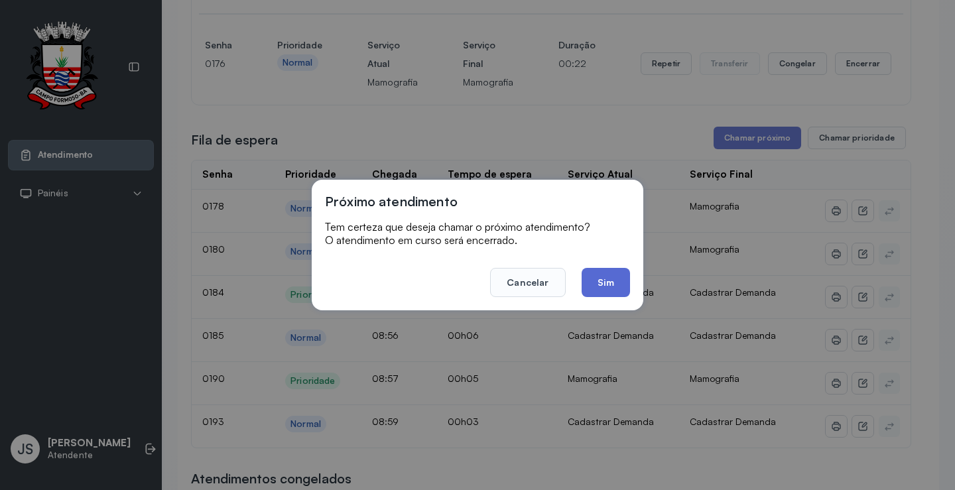
click at [621, 272] on button "Sim" at bounding box center [606, 282] width 48 height 29
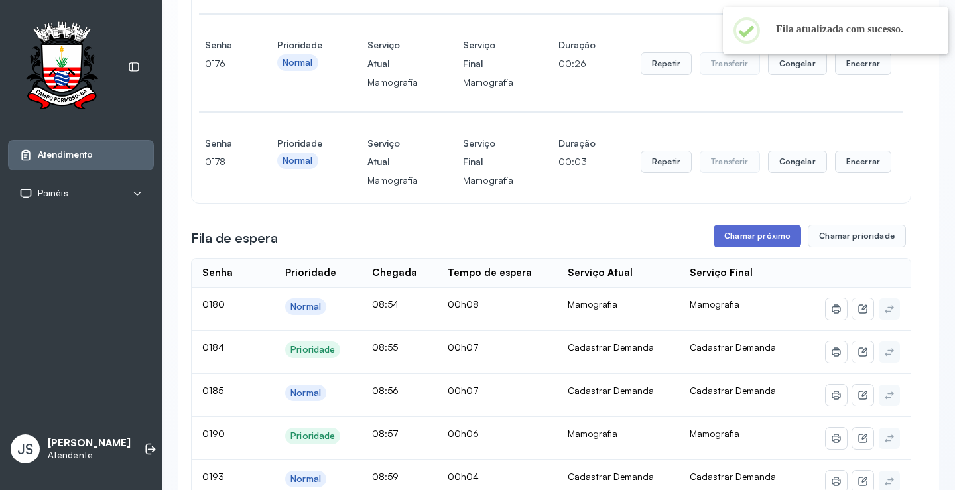
click at [756, 239] on button "Chamar próximo" at bounding box center [758, 236] width 88 height 23
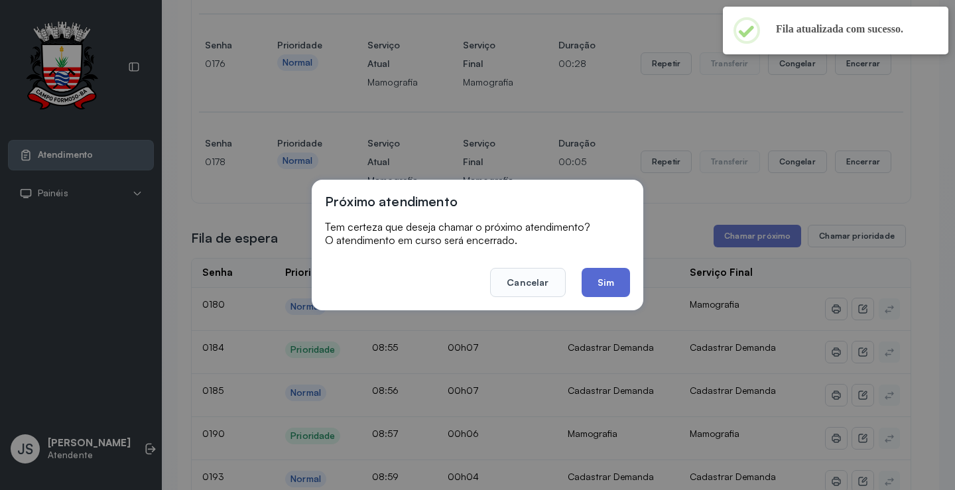
click at [625, 285] on button "Sim" at bounding box center [606, 282] width 48 height 29
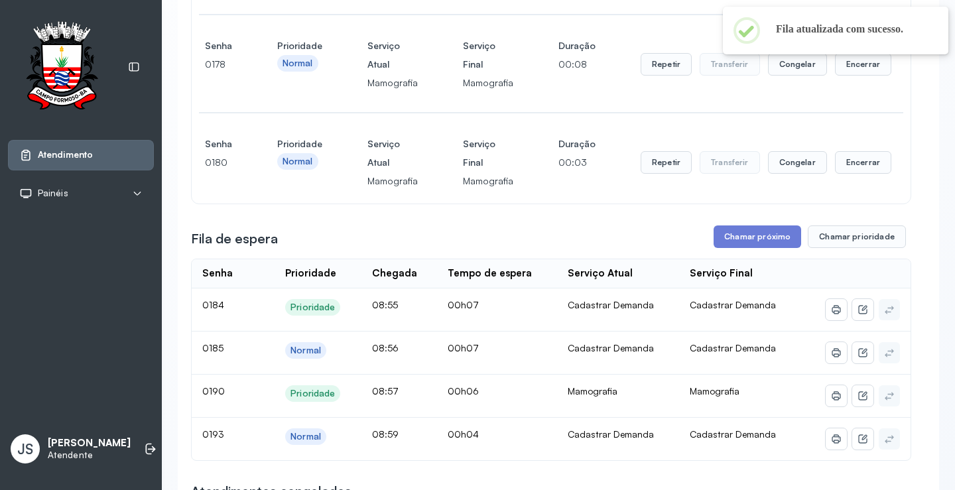
scroll to position [531, 0]
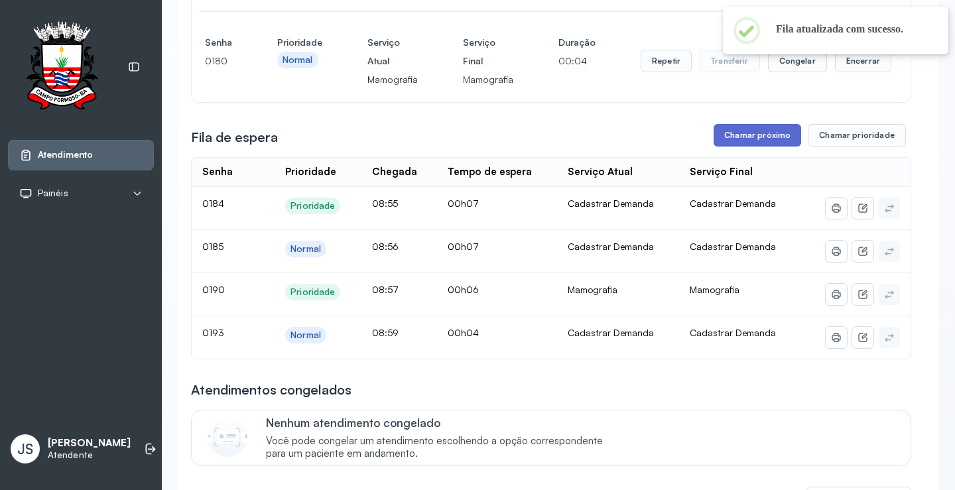
click at [741, 143] on button "Chamar próximo" at bounding box center [758, 135] width 88 height 23
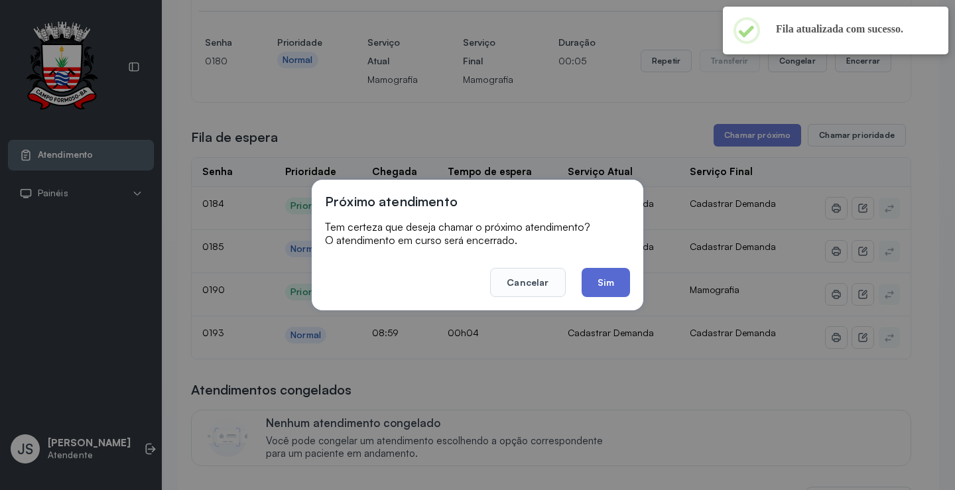
click at [627, 282] on button "Sim" at bounding box center [606, 282] width 48 height 29
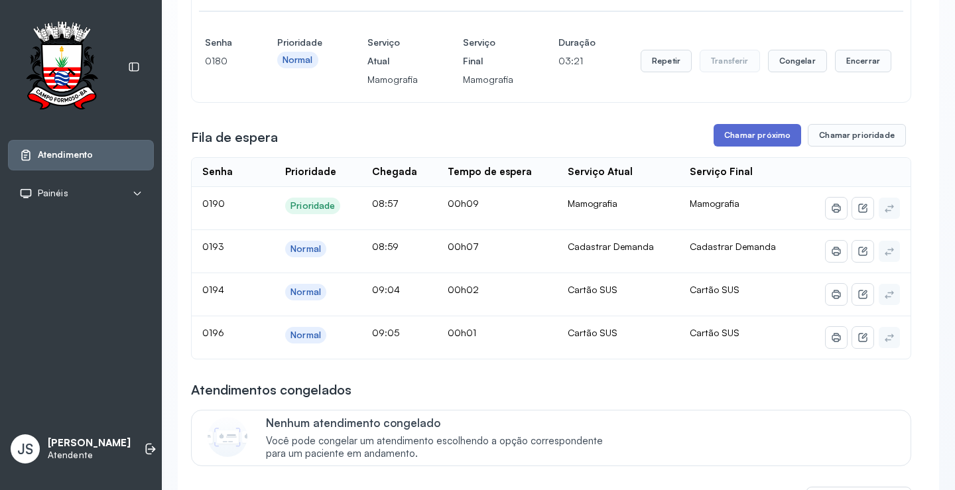
click at [766, 135] on button "Chamar próximo" at bounding box center [758, 135] width 88 height 23
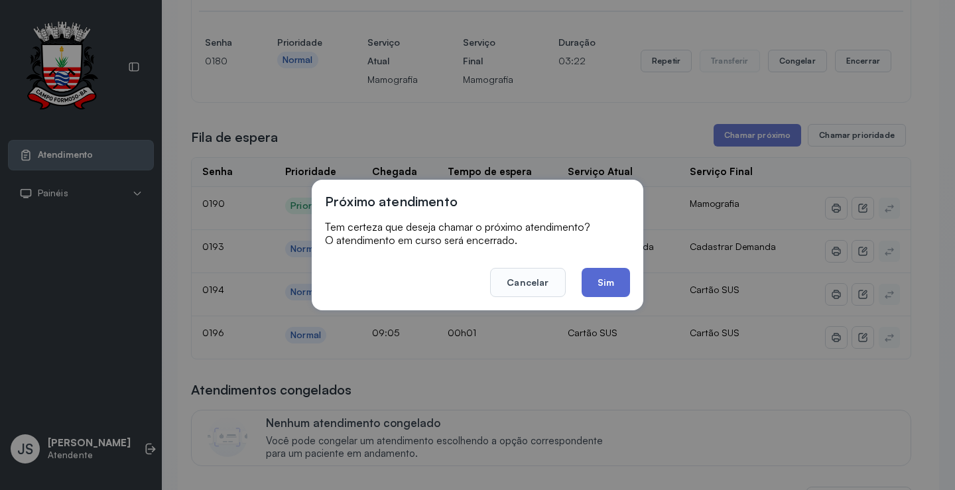
click at [621, 275] on button "Sim" at bounding box center [606, 282] width 48 height 29
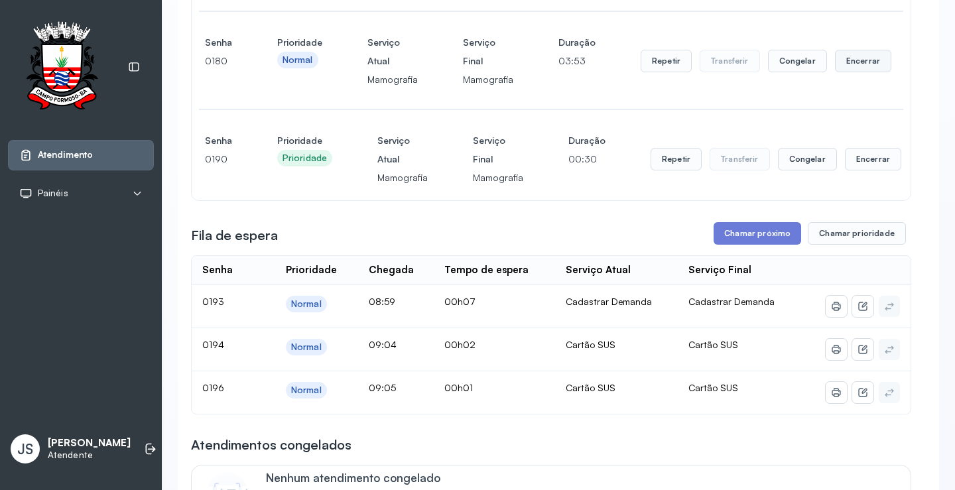
click at [851, 66] on button "Encerrar" at bounding box center [863, 61] width 56 height 23
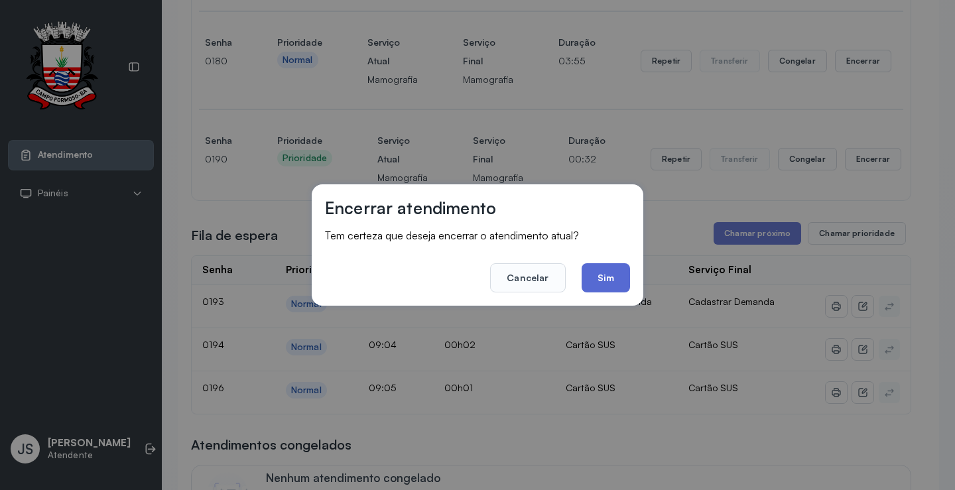
click at [619, 281] on button "Sim" at bounding box center [606, 277] width 48 height 29
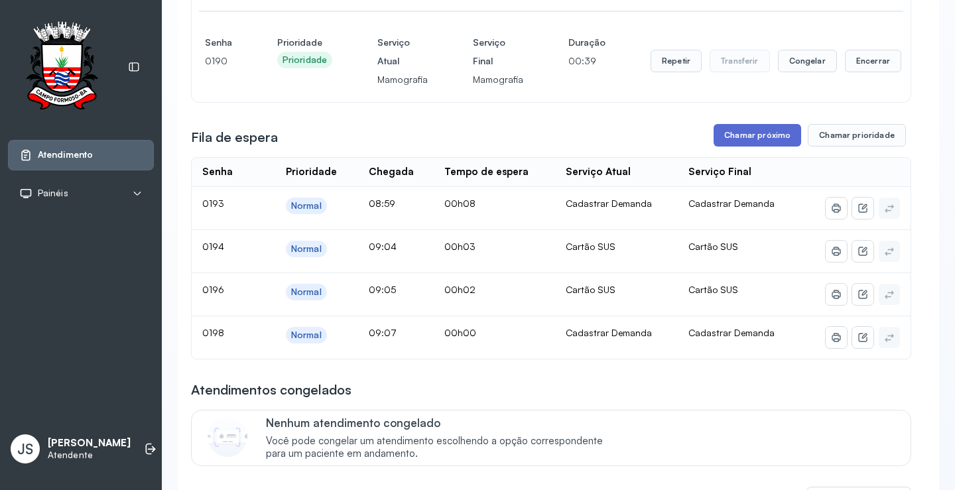
click at [746, 135] on button "Chamar próximo" at bounding box center [758, 135] width 88 height 23
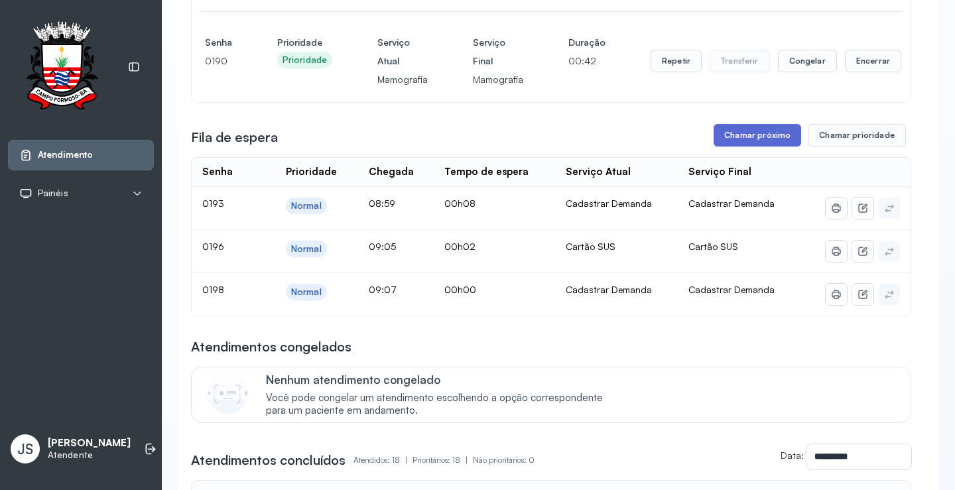
click at [751, 137] on button "Chamar próximo" at bounding box center [758, 135] width 88 height 23
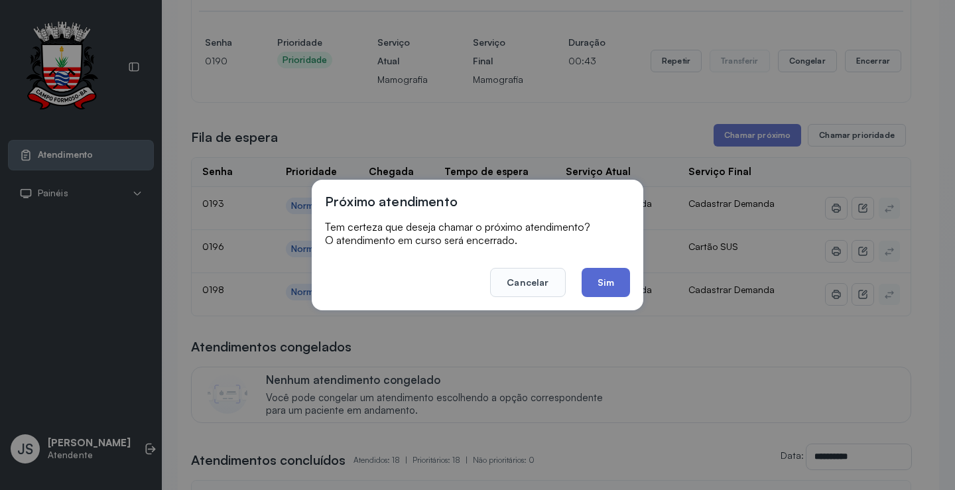
click at [605, 273] on button "Sim" at bounding box center [606, 282] width 48 height 29
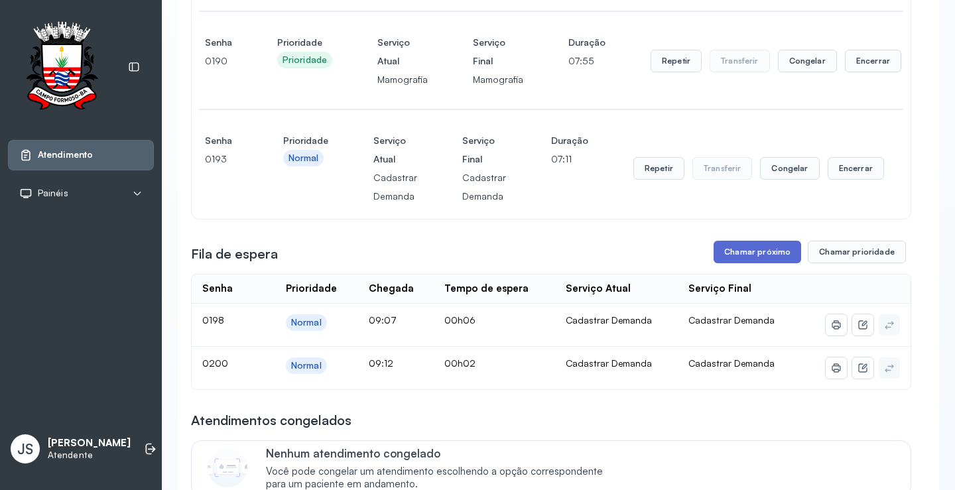
click at [761, 255] on button "Chamar próximo" at bounding box center [758, 252] width 88 height 23
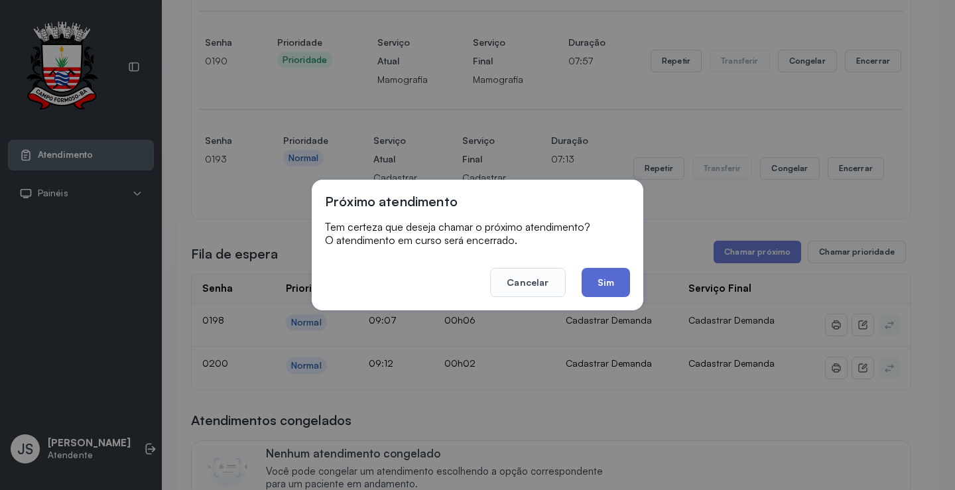
click at [619, 284] on button "Sim" at bounding box center [606, 282] width 48 height 29
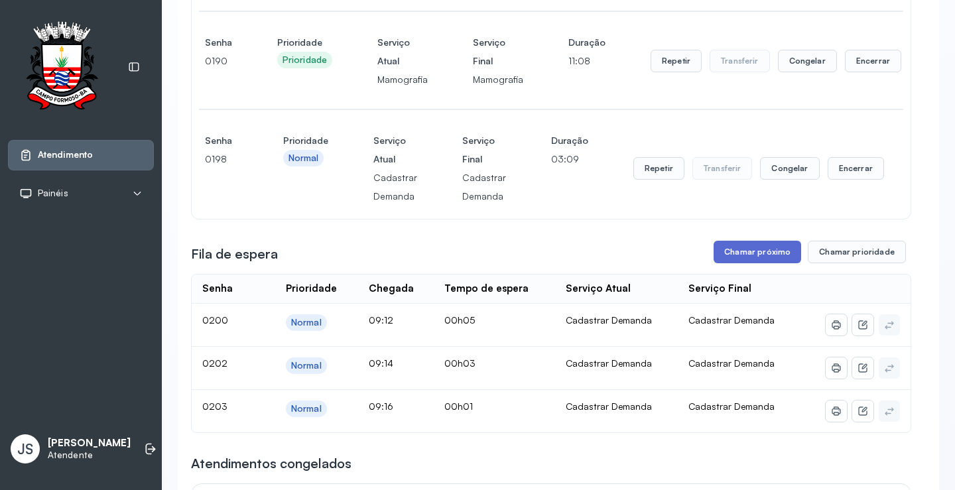
click at [773, 251] on button "Chamar próximo" at bounding box center [758, 252] width 88 height 23
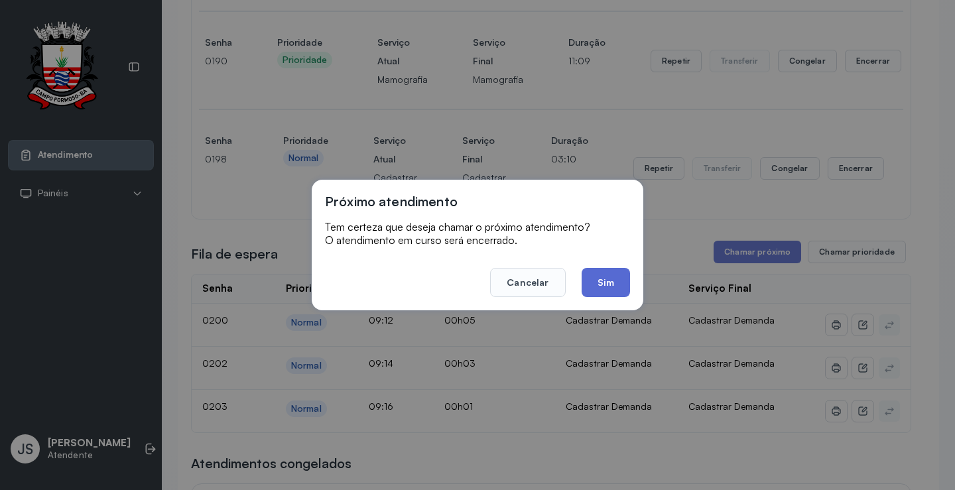
click at [621, 284] on button "Sim" at bounding box center [606, 282] width 48 height 29
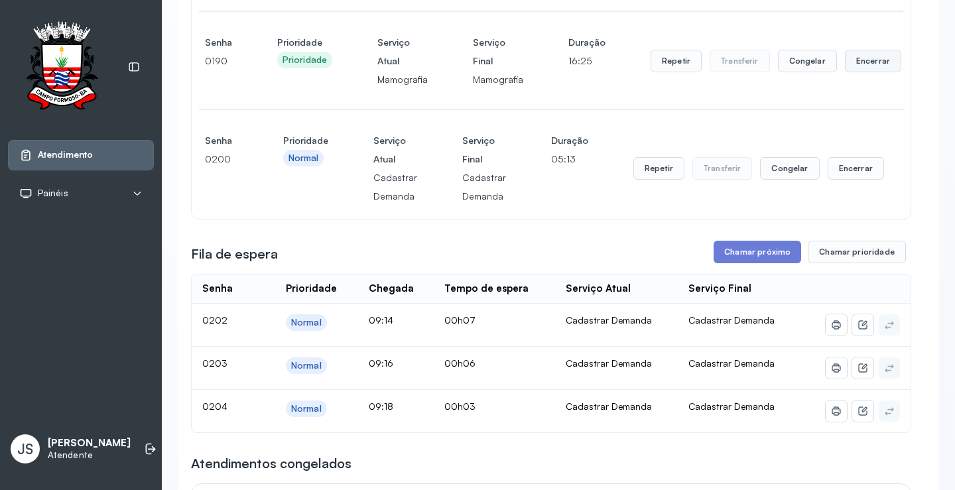
click at [861, 69] on button "Encerrar" at bounding box center [873, 61] width 56 height 23
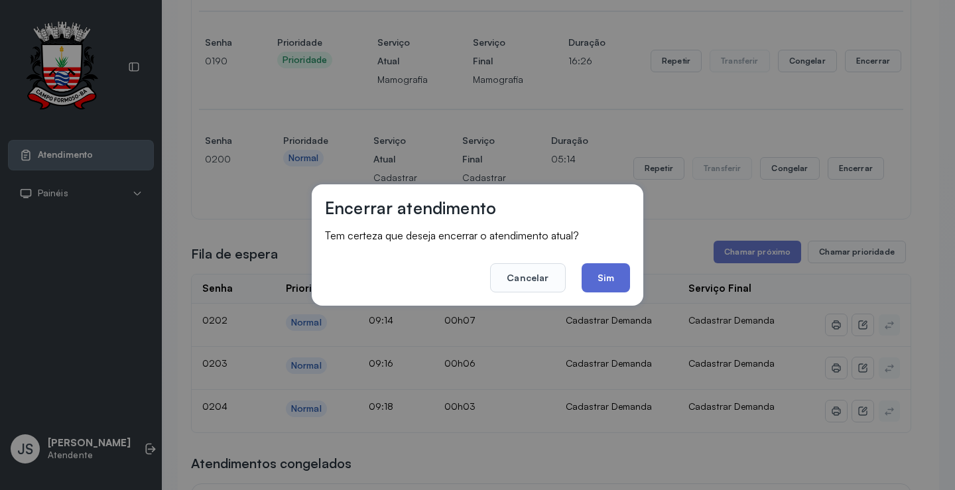
click at [614, 269] on button "Sim" at bounding box center [606, 277] width 48 height 29
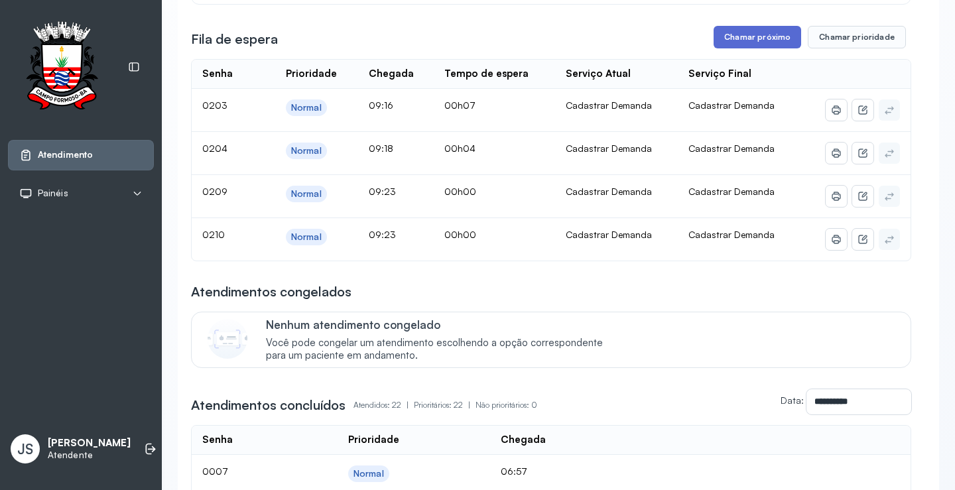
click at [777, 44] on button "Chamar próximo" at bounding box center [758, 37] width 88 height 23
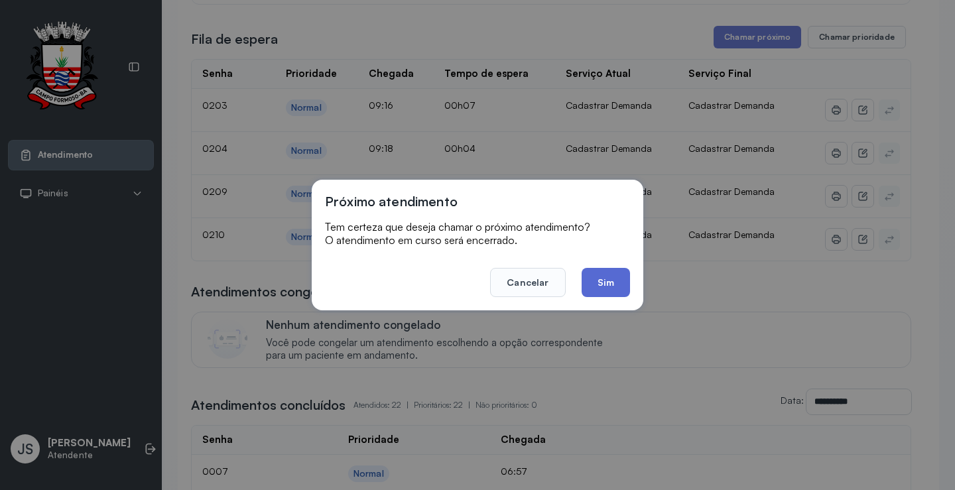
click at [609, 275] on button "Sim" at bounding box center [606, 282] width 48 height 29
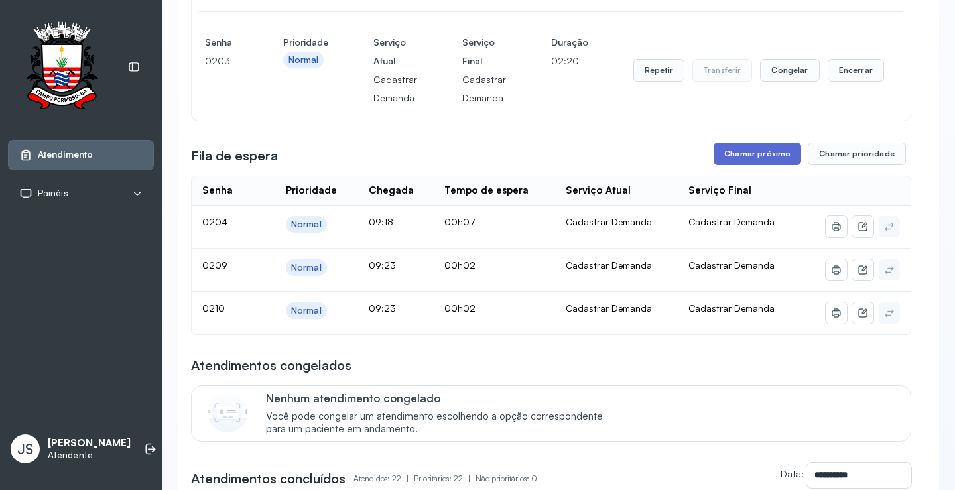
click at [741, 165] on button "Chamar próximo" at bounding box center [758, 154] width 88 height 23
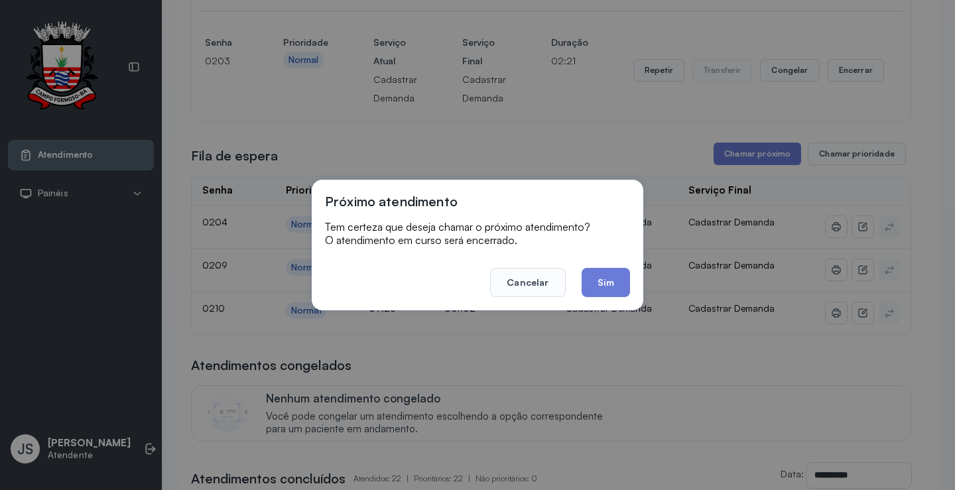
scroll to position [1, 0]
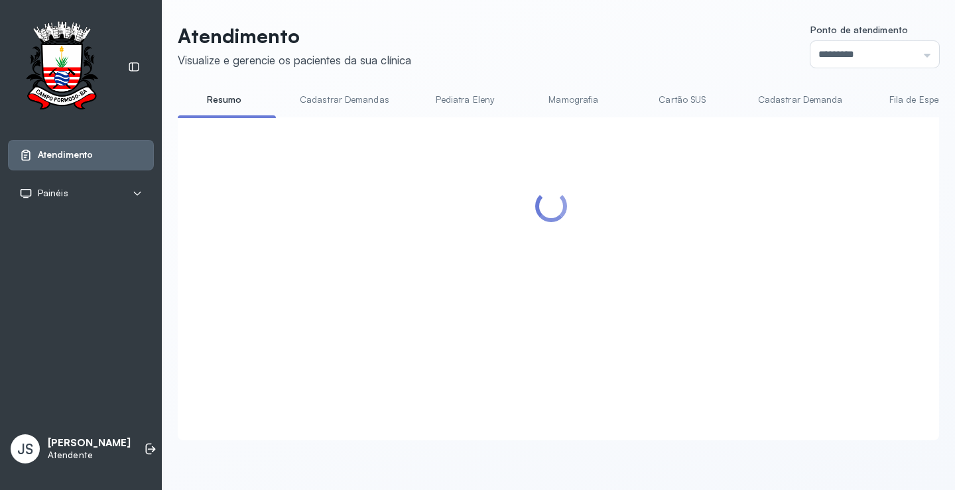
click at [603, 284] on div at bounding box center [551, 263] width 720 height 265
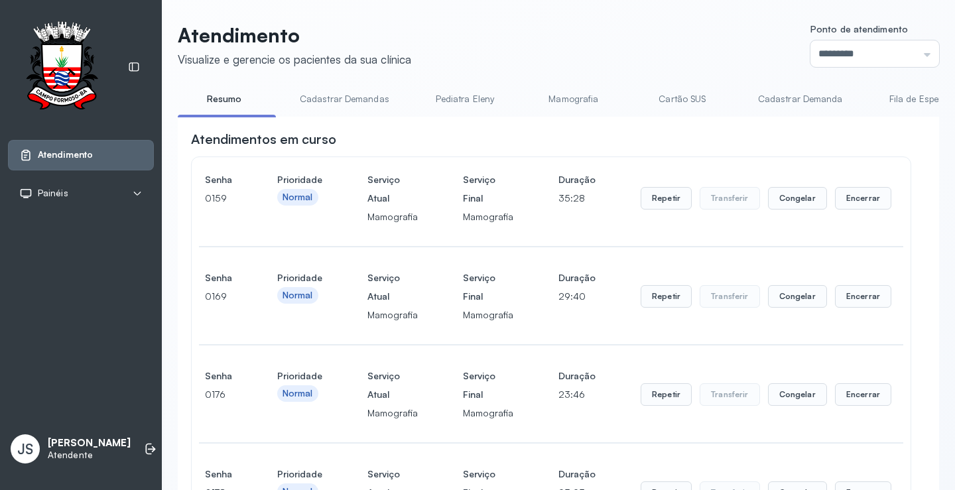
scroll to position [531, 0]
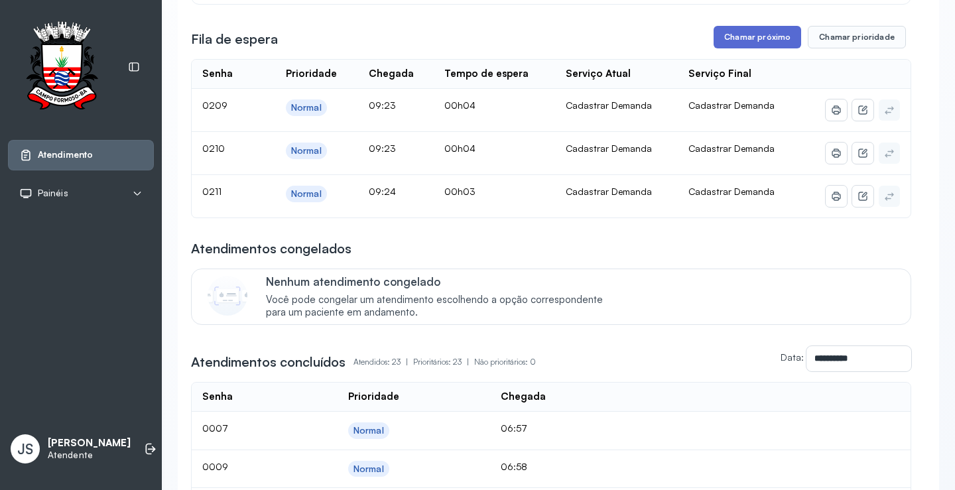
click at [753, 42] on button "Chamar próximo" at bounding box center [758, 37] width 88 height 23
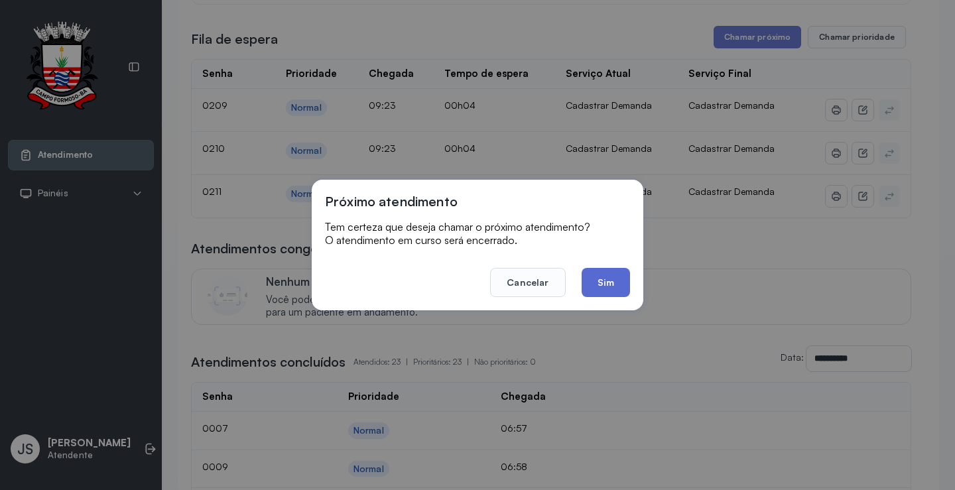
click at [613, 283] on button "Sim" at bounding box center [606, 282] width 48 height 29
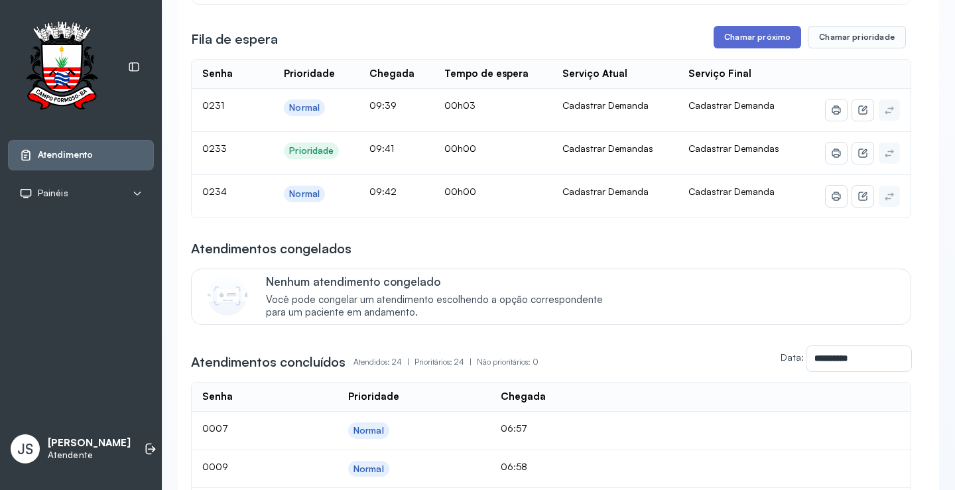
click at [753, 42] on button "Chamar próximo" at bounding box center [758, 37] width 88 height 23
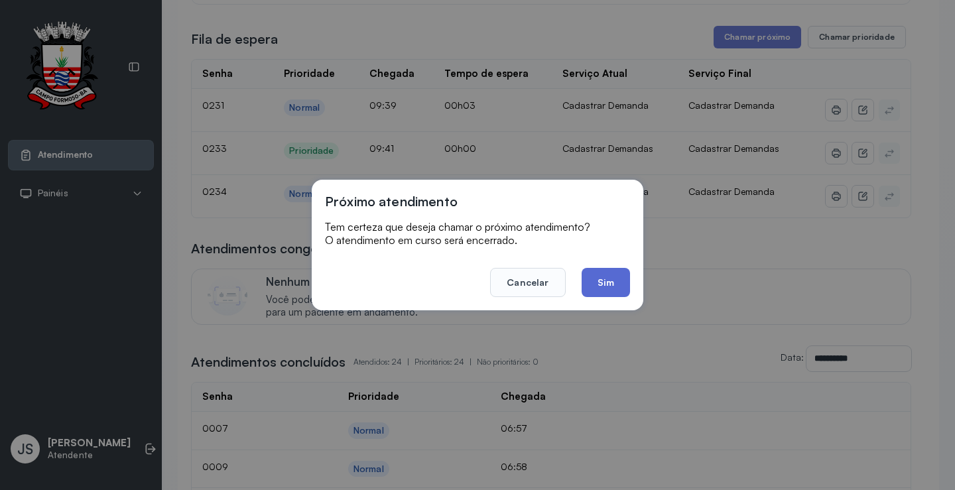
click at [613, 283] on button "Sim" at bounding box center [606, 282] width 48 height 29
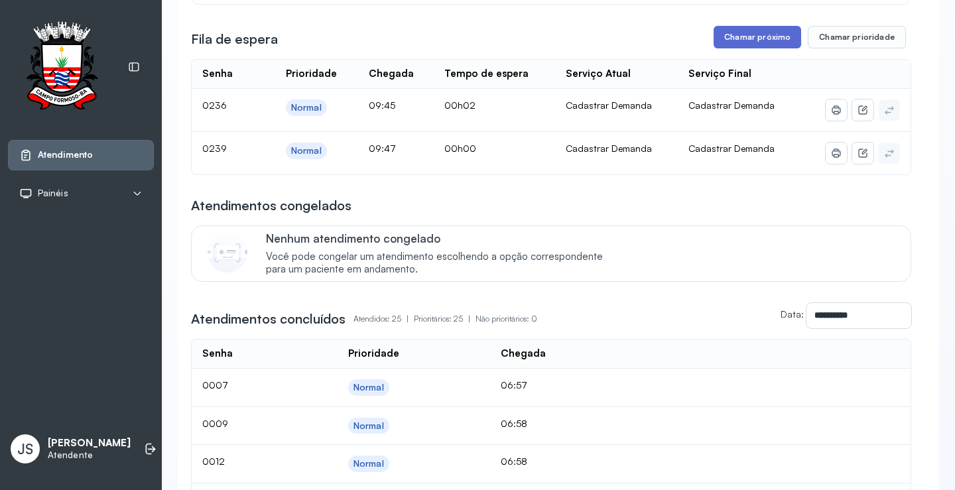
click at [757, 36] on button "Chamar próximo" at bounding box center [758, 37] width 88 height 23
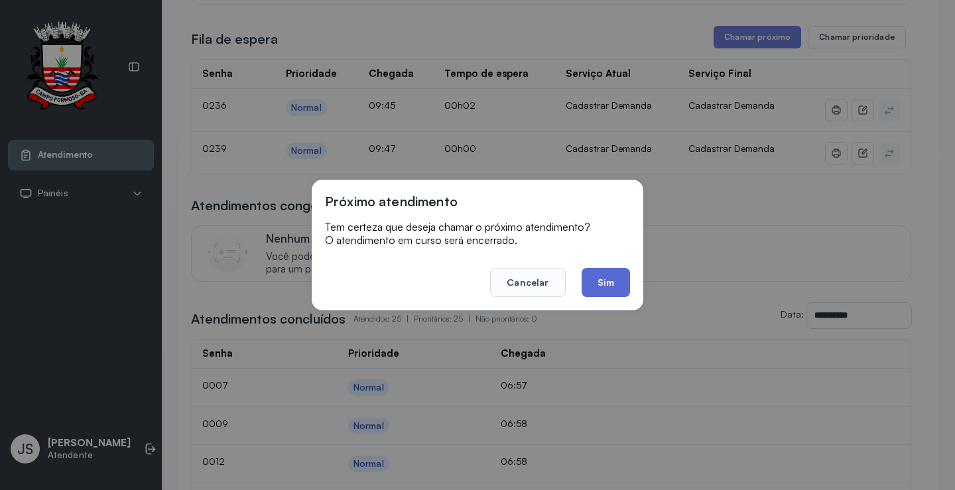
click at [613, 284] on button "Sim" at bounding box center [606, 282] width 48 height 29
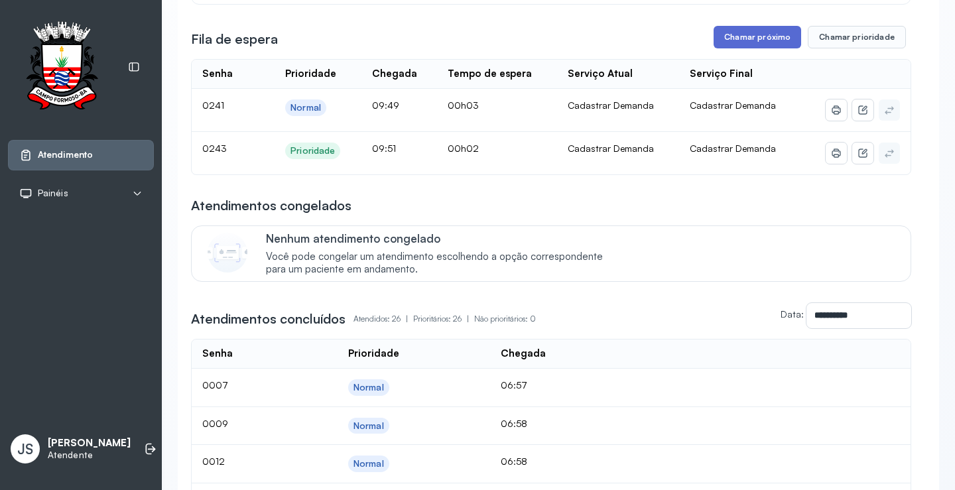
click at [749, 42] on button "Chamar próximo" at bounding box center [758, 37] width 88 height 23
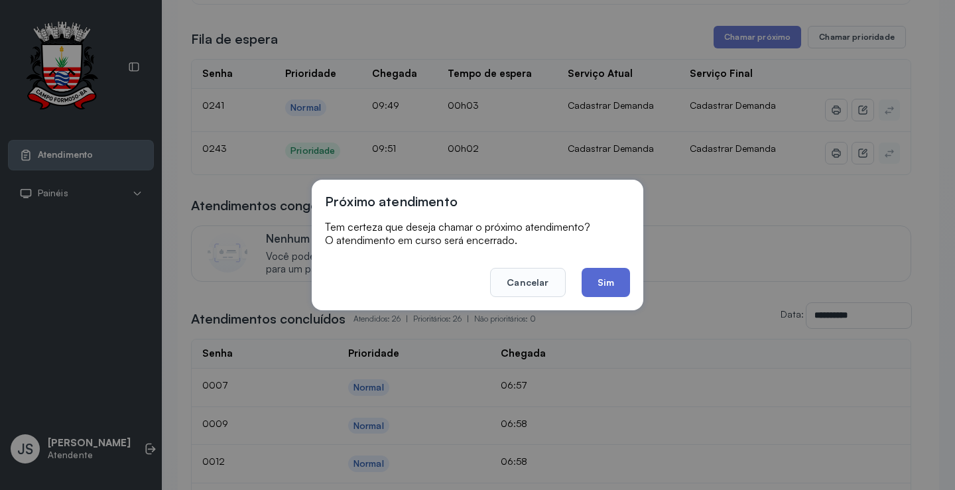
click at [612, 282] on button "Sim" at bounding box center [606, 282] width 48 height 29
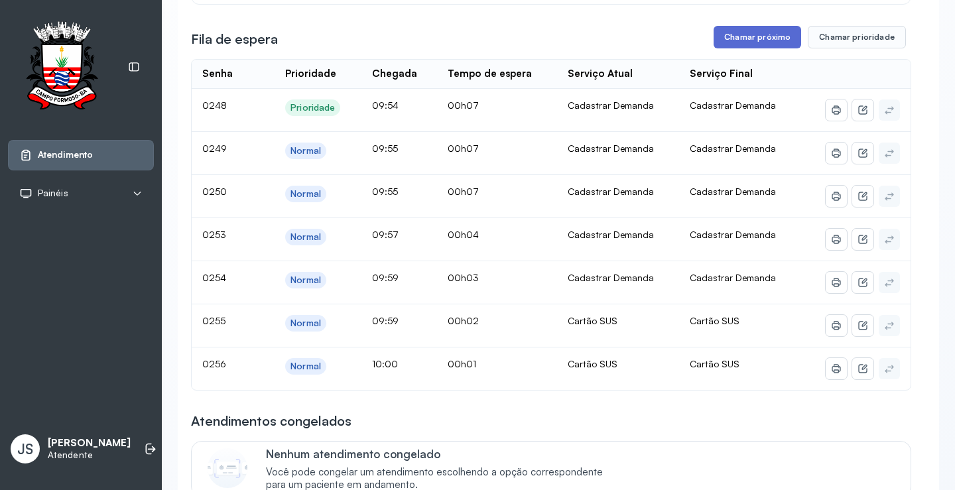
click at [753, 46] on button "Chamar próximo" at bounding box center [758, 37] width 88 height 23
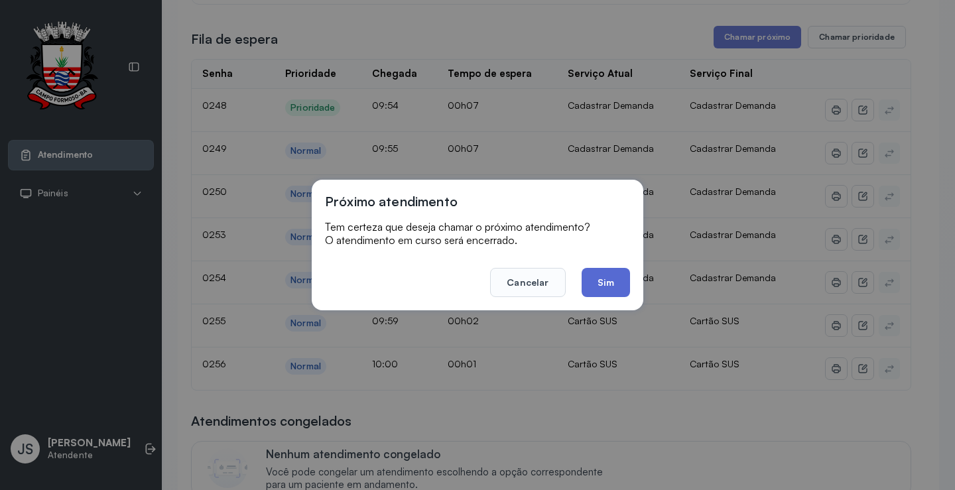
click at [616, 275] on button "Sim" at bounding box center [606, 282] width 48 height 29
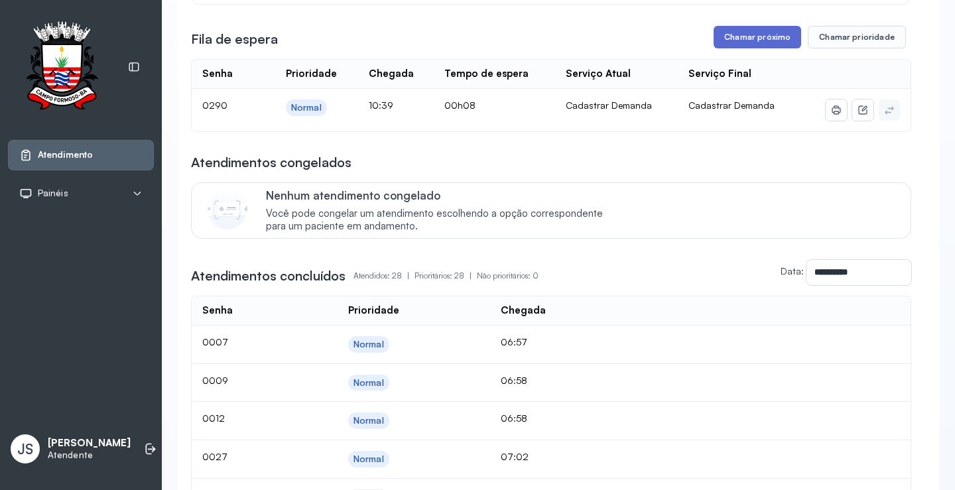
click at [770, 38] on button "Chamar próximo" at bounding box center [758, 37] width 88 height 23
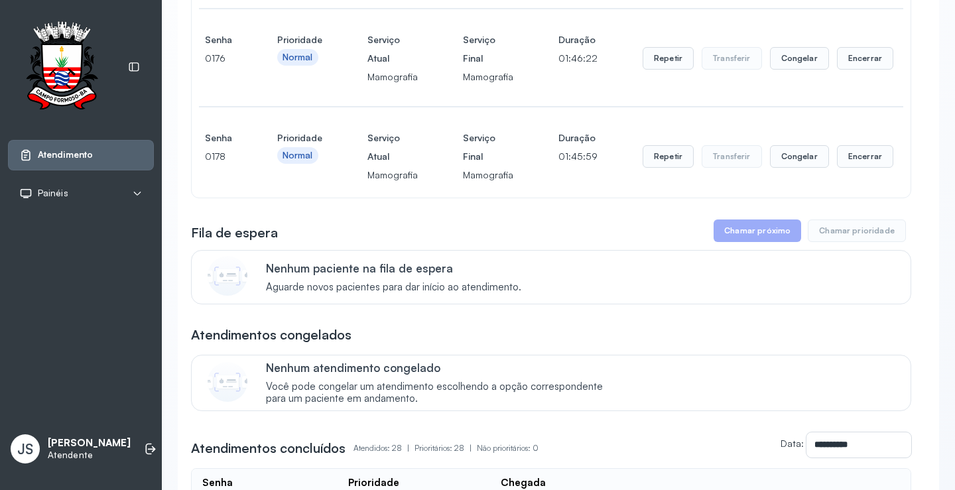
scroll to position [332, 0]
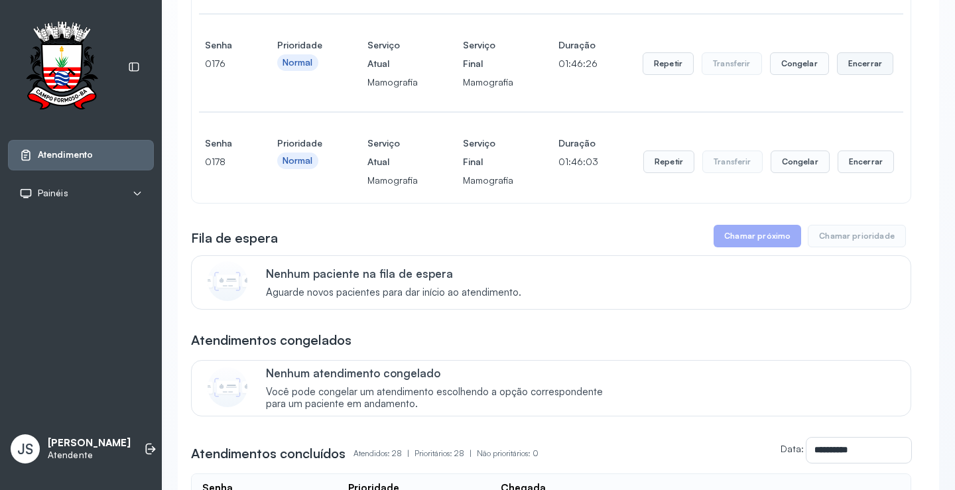
click at [858, 66] on button "Encerrar" at bounding box center [865, 63] width 56 height 23
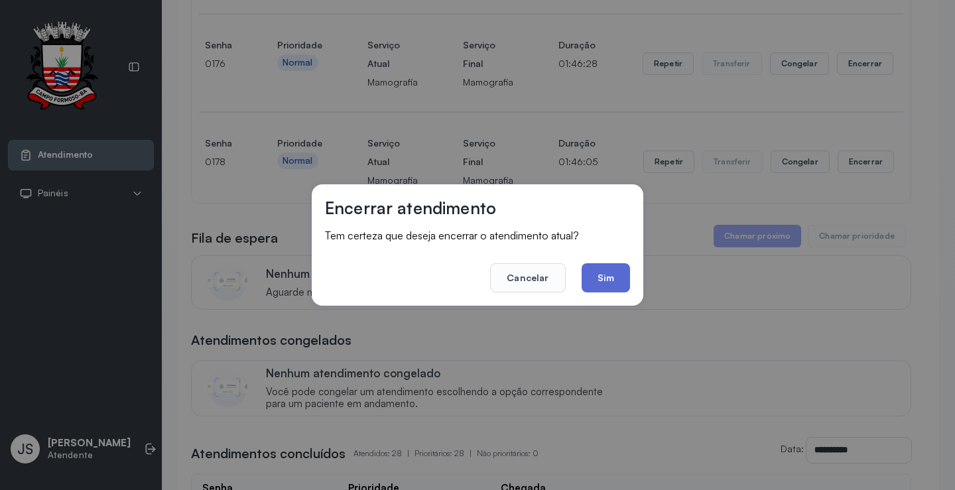
click at [599, 263] on button "Sim" at bounding box center [606, 277] width 48 height 29
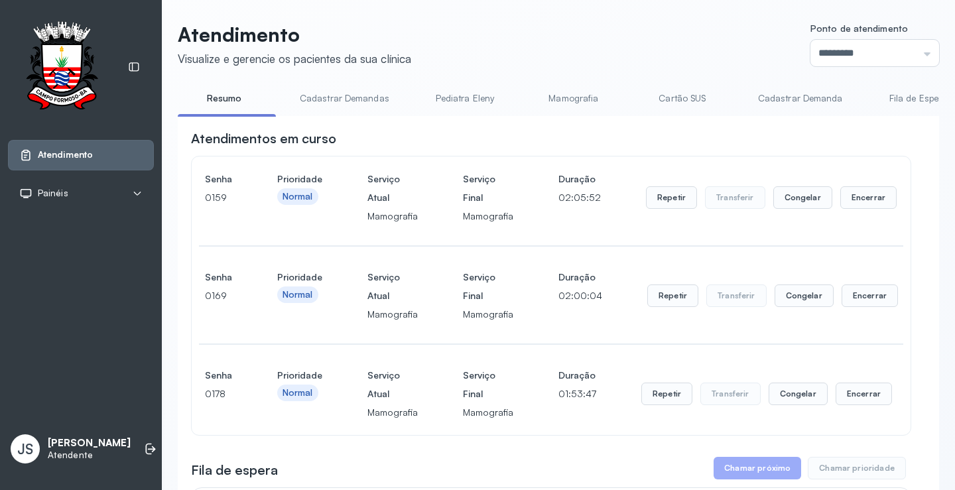
scroll to position [0, 0]
click at [844, 200] on button "Encerrar" at bounding box center [868, 199] width 56 height 23
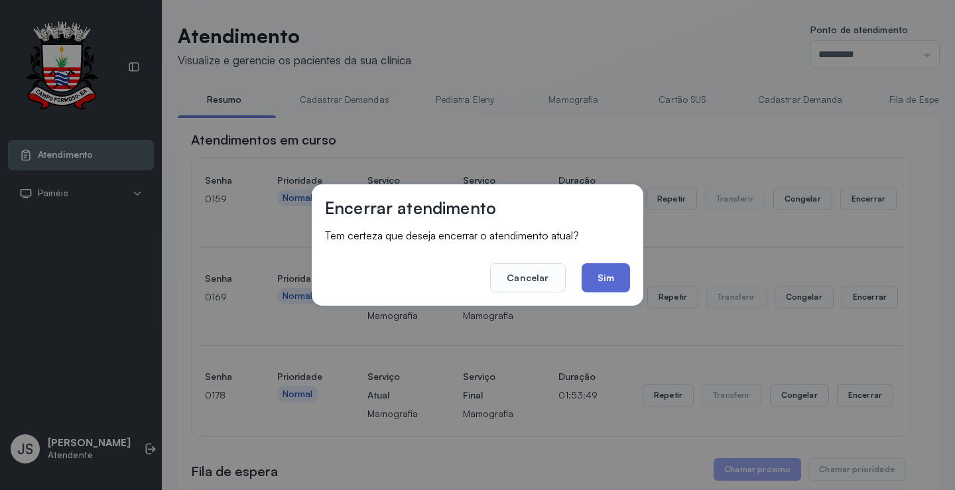
click at [613, 282] on button "Sim" at bounding box center [606, 277] width 48 height 29
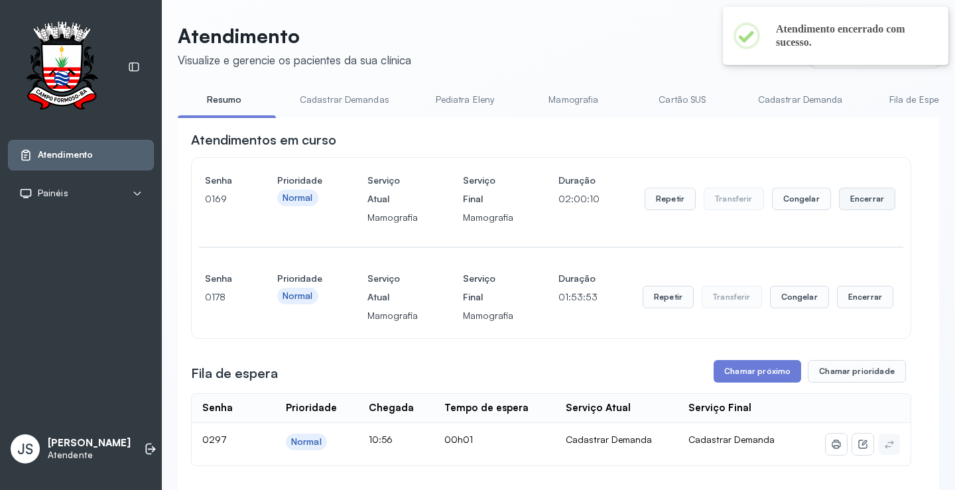
click at [864, 198] on button "Encerrar" at bounding box center [867, 199] width 56 height 23
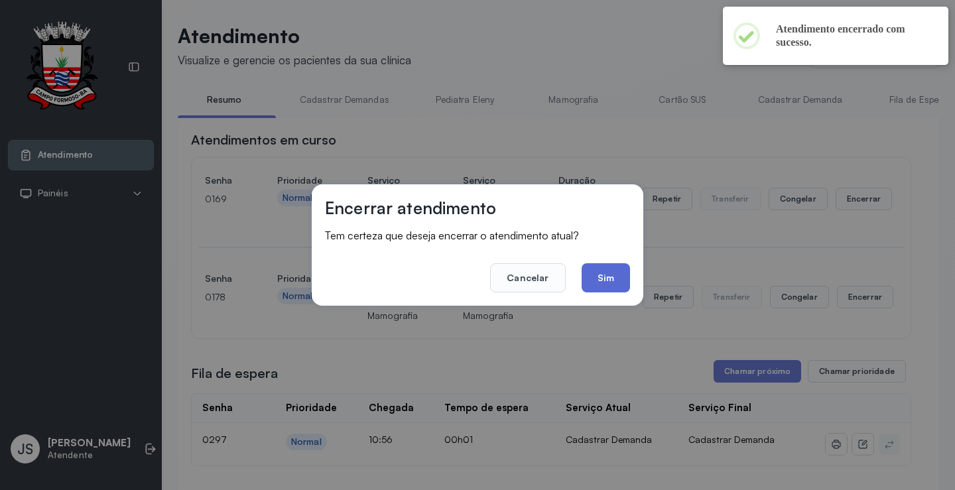
click at [612, 277] on button "Sim" at bounding box center [606, 277] width 48 height 29
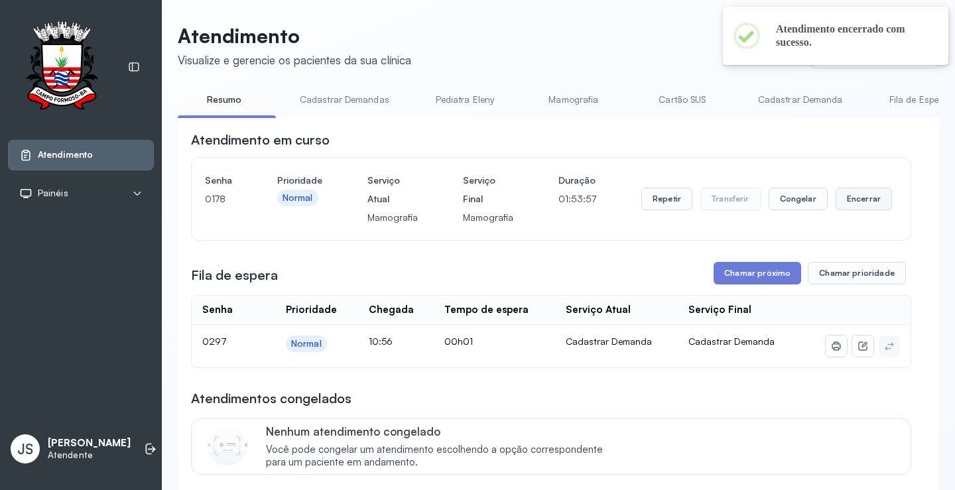
click at [863, 203] on button "Encerrar" at bounding box center [864, 199] width 56 height 23
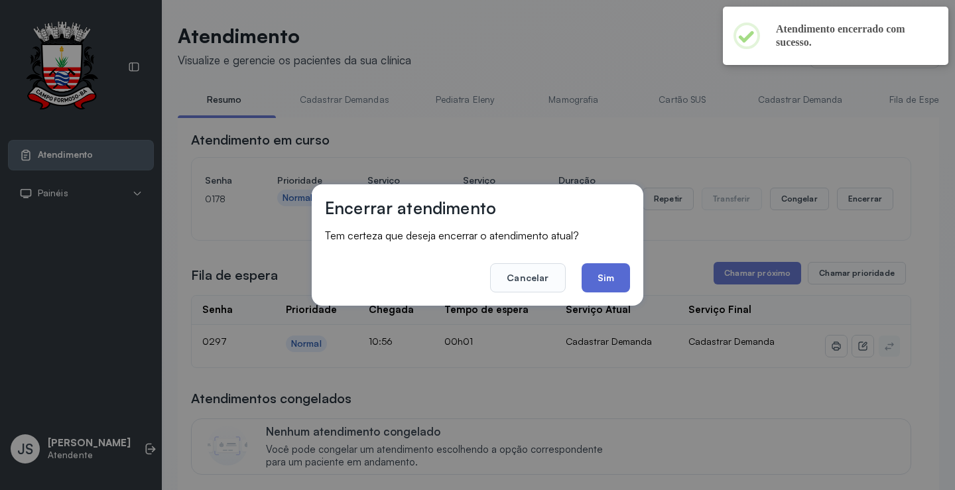
click at [608, 276] on button "Sim" at bounding box center [606, 277] width 48 height 29
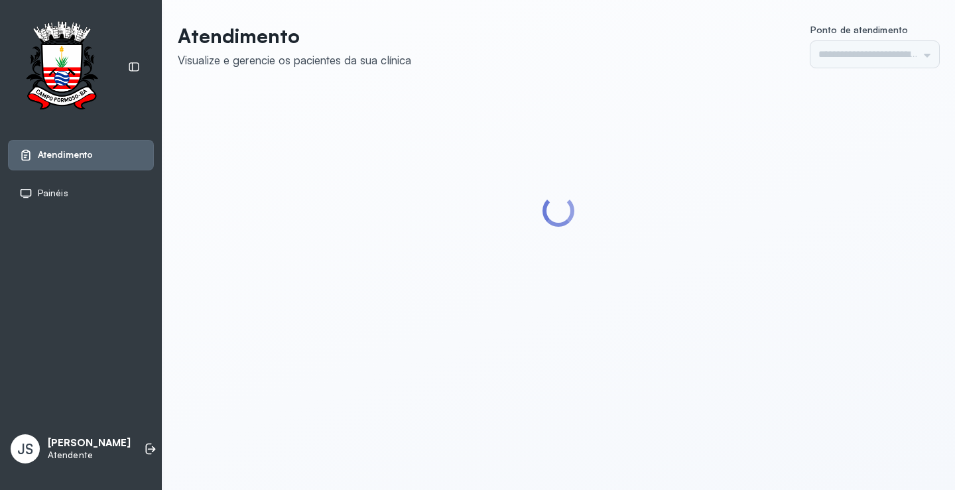
type input "*********"
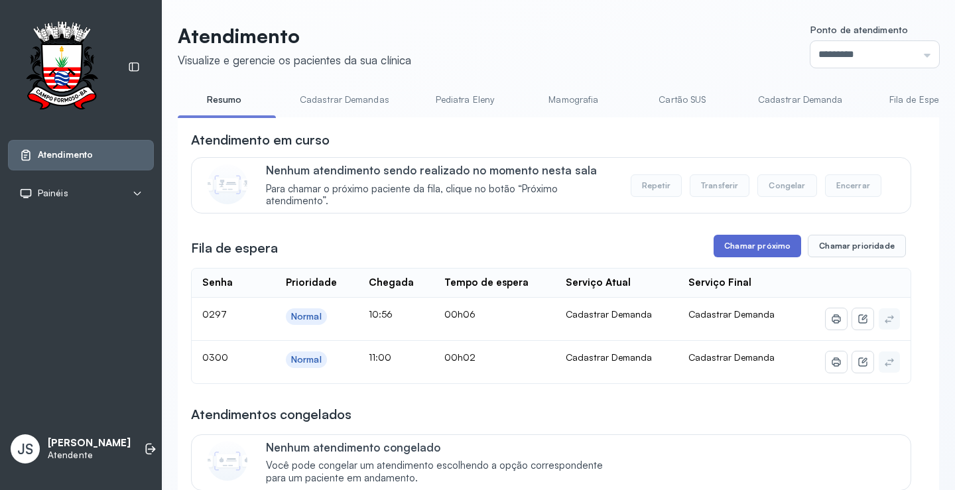
click at [767, 254] on button "Chamar próximo" at bounding box center [758, 246] width 88 height 23
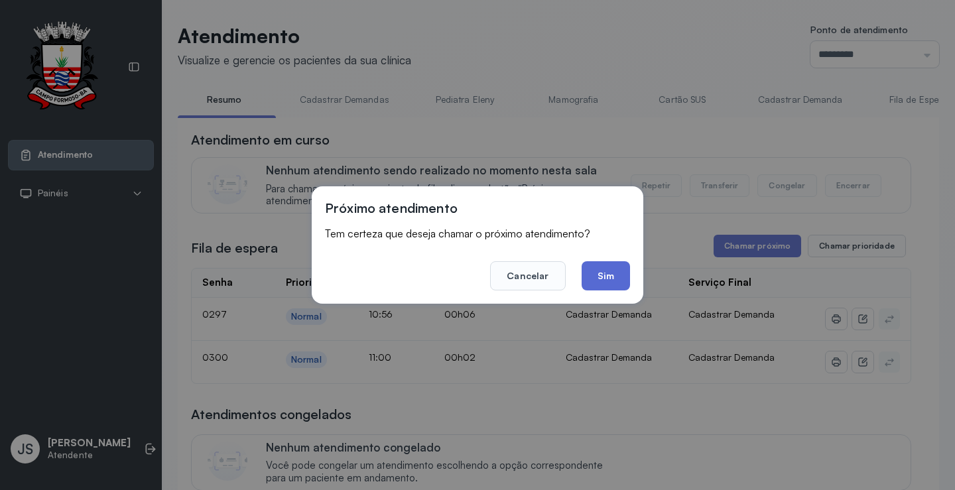
click at [610, 272] on button "Sim" at bounding box center [606, 275] width 48 height 29
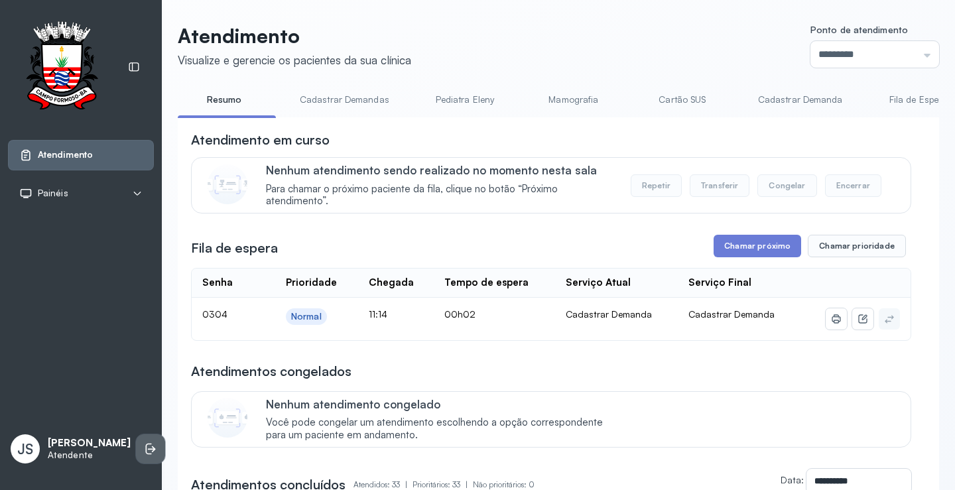
click at [144, 455] on icon at bounding box center [150, 448] width 13 height 13
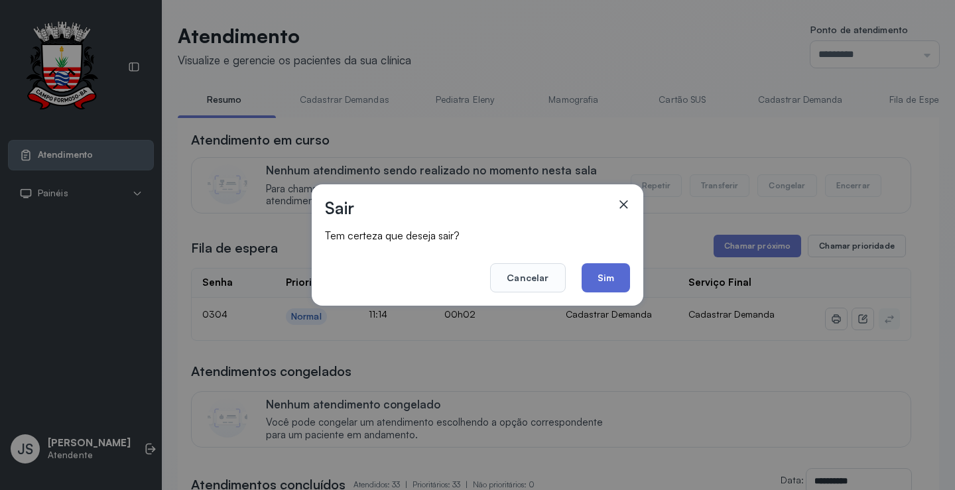
click at [601, 284] on button "Sim" at bounding box center [606, 277] width 48 height 29
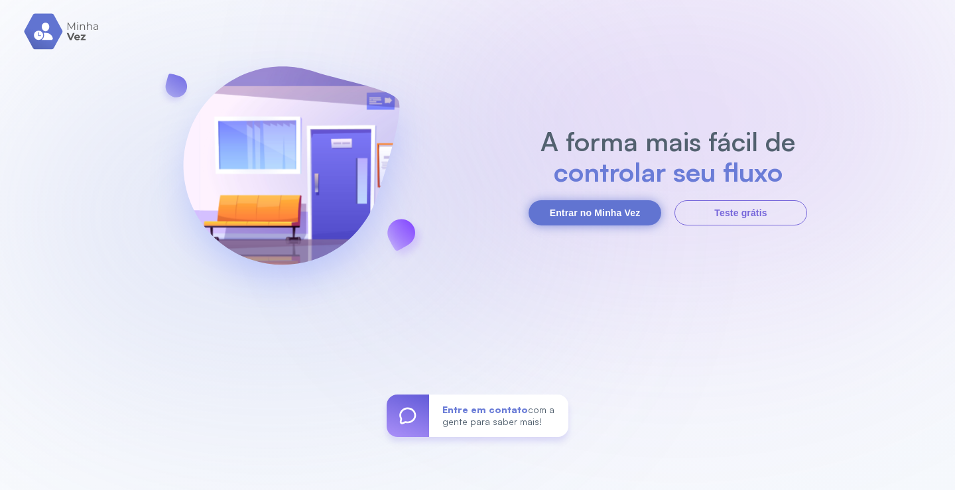
click at [607, 213] on button "Entrar no Minha Vez" at bounding box center [595, 212] width 133 height 25
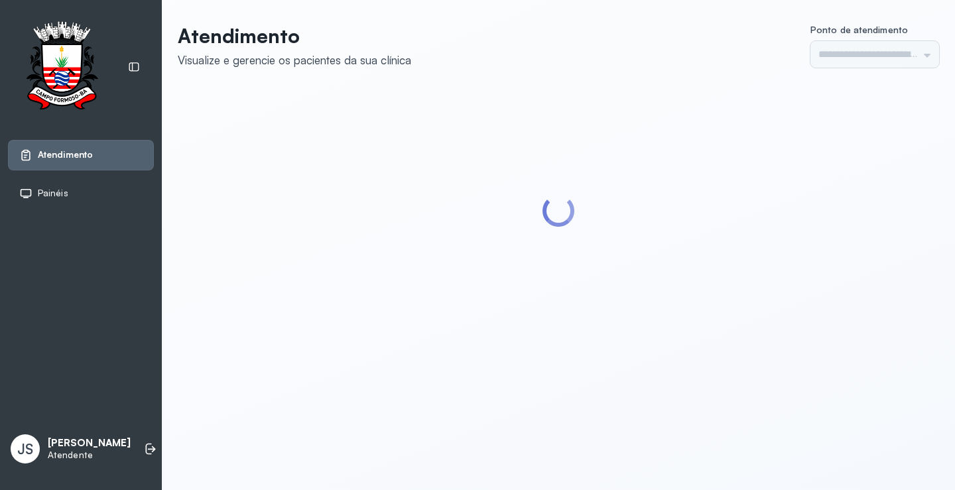
type input "*********"
